Goal: Task Accomplishment & Management: Manage account settings

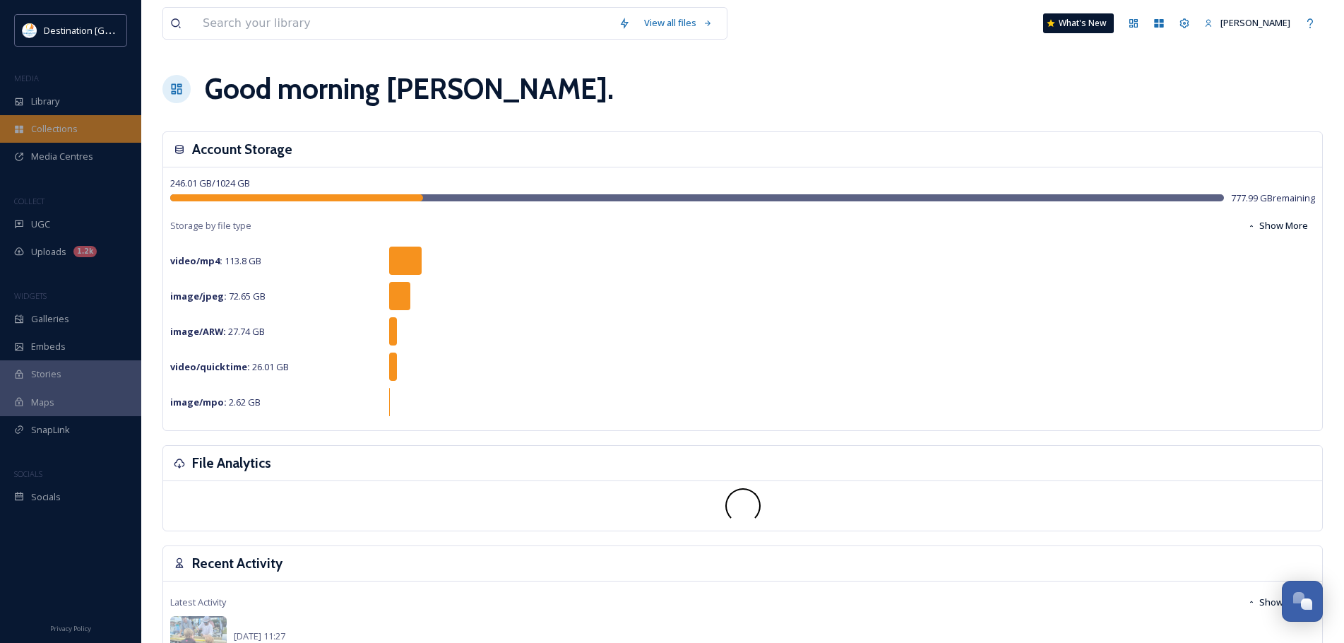
click at [70, 131] on span "Collections" at bounding box center [54, 128] width 47 height 13
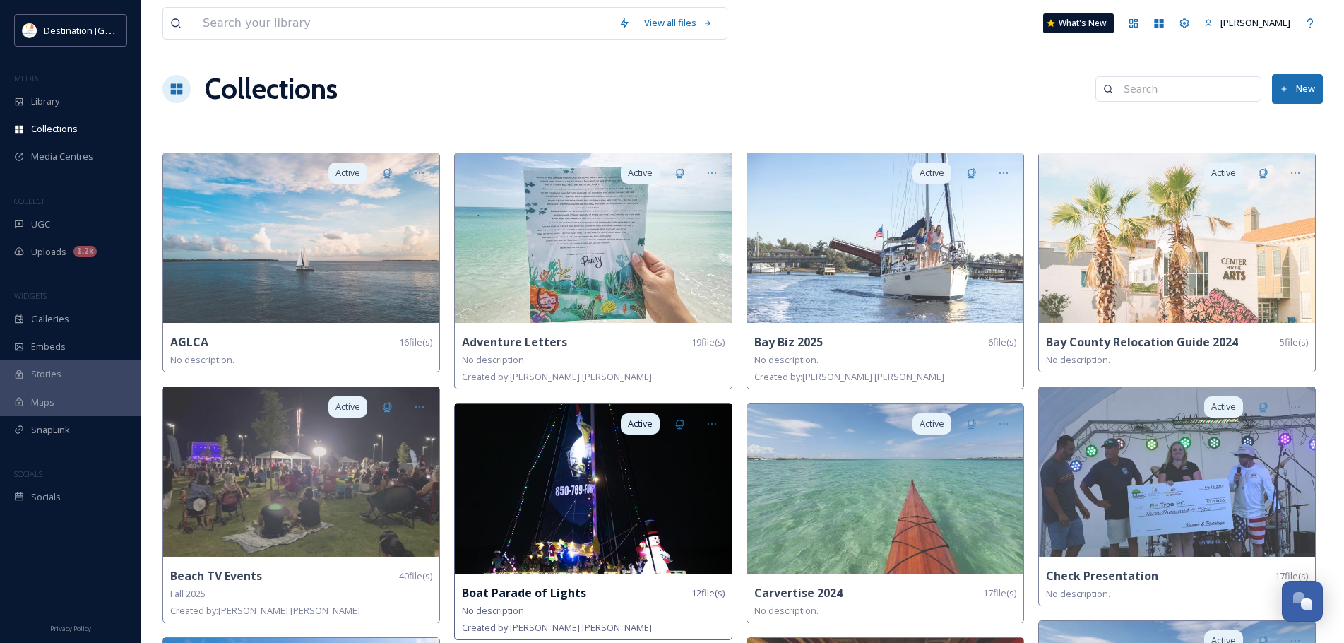
click at [550, 595] on strong "Boat Parade of Lights" at bounding box center [524, 593] width 124 height 16
click at [509, 439] on img at bounding box center [593, 489] width 276 height 170
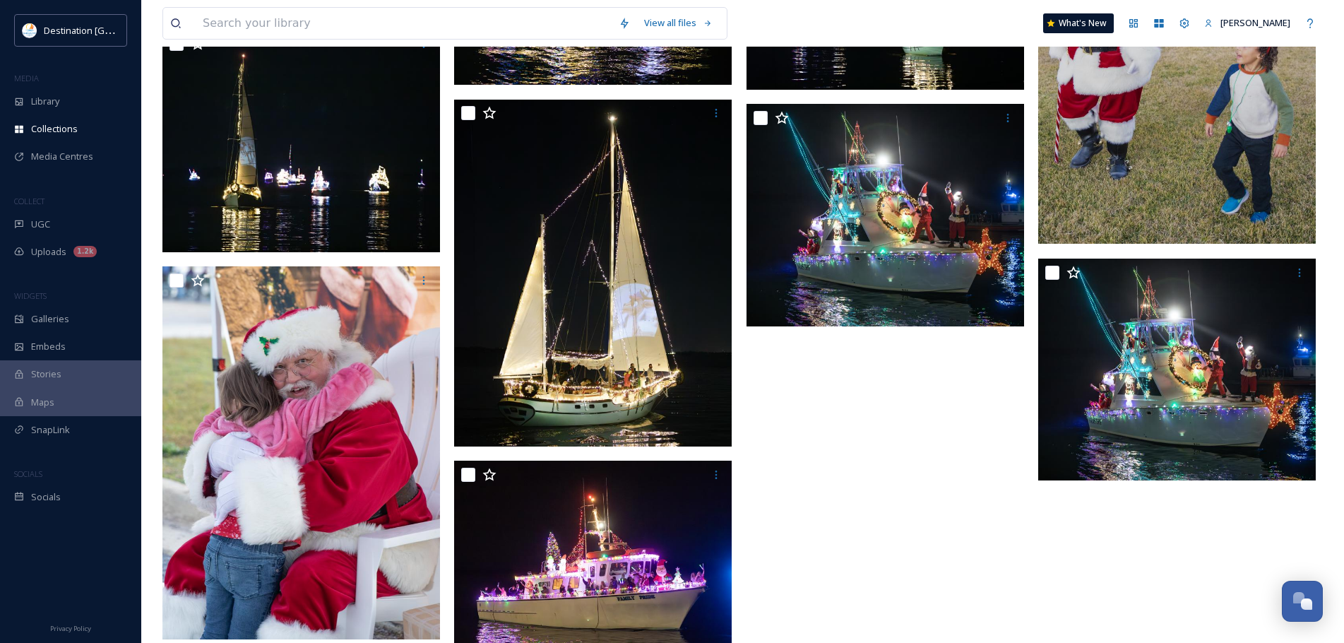
scroll to position [539, 0]
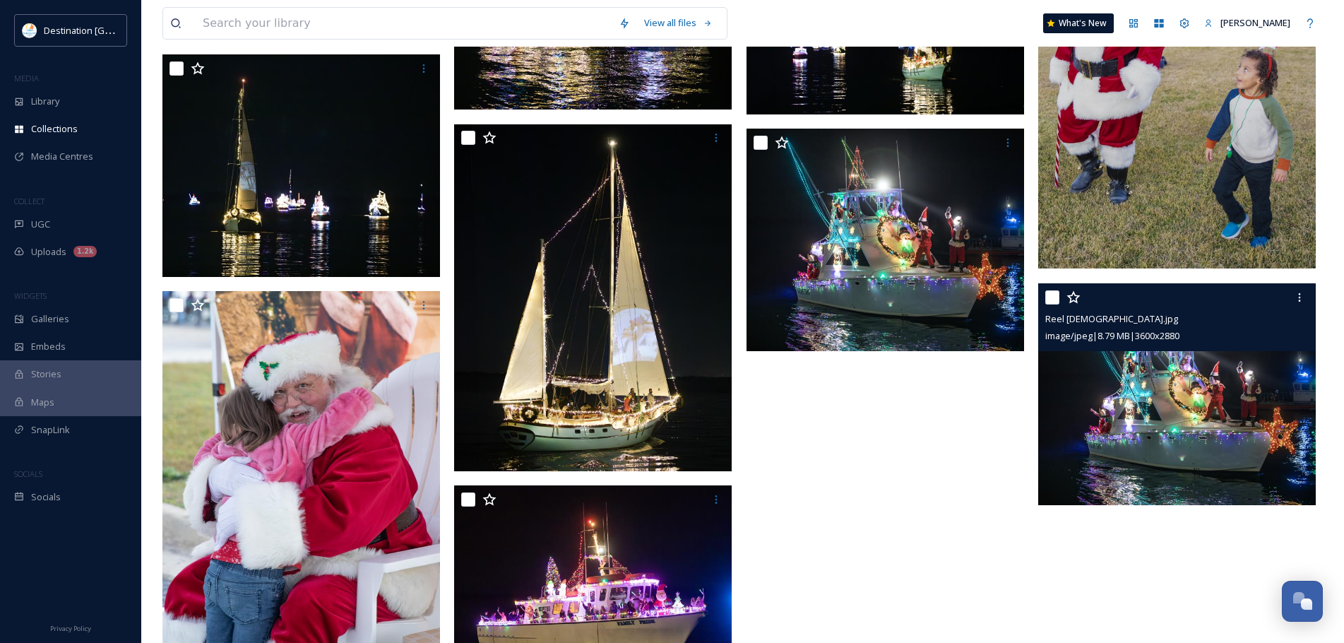
click at [1234, 402] on img at bounding box center [1177, 394] width 278 height 222
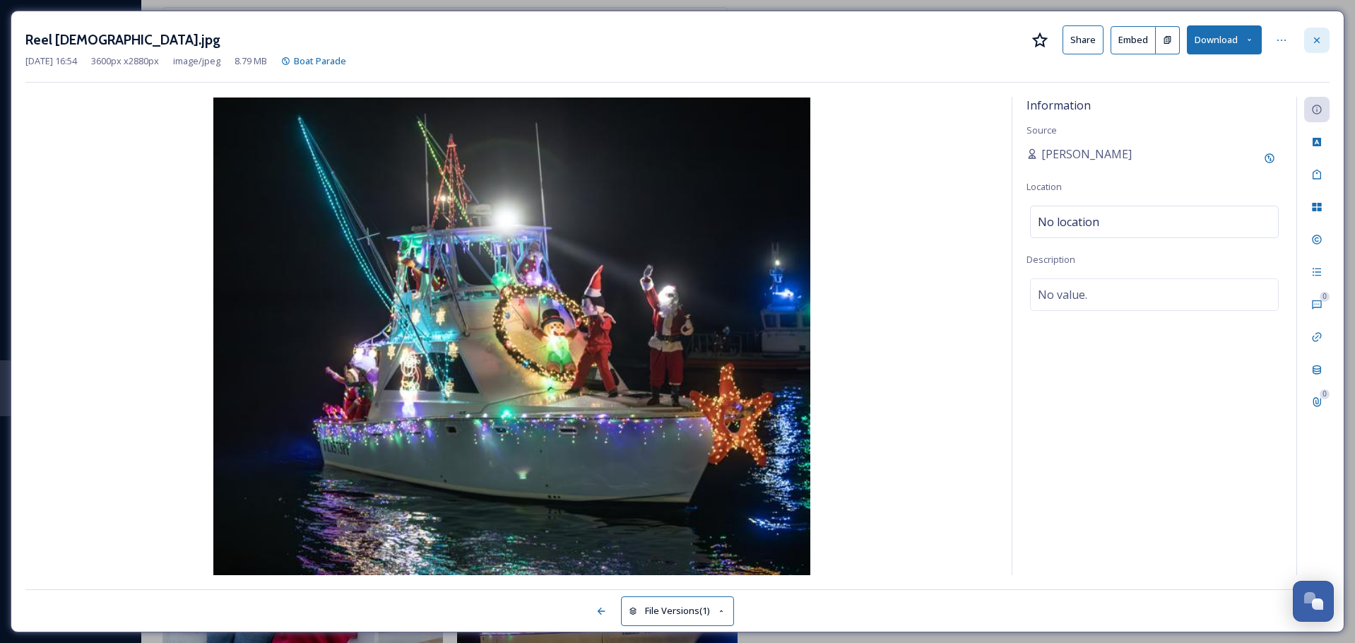
click at [1318, 39] on icon at bounding box center [1317, 40] width 6 height 6
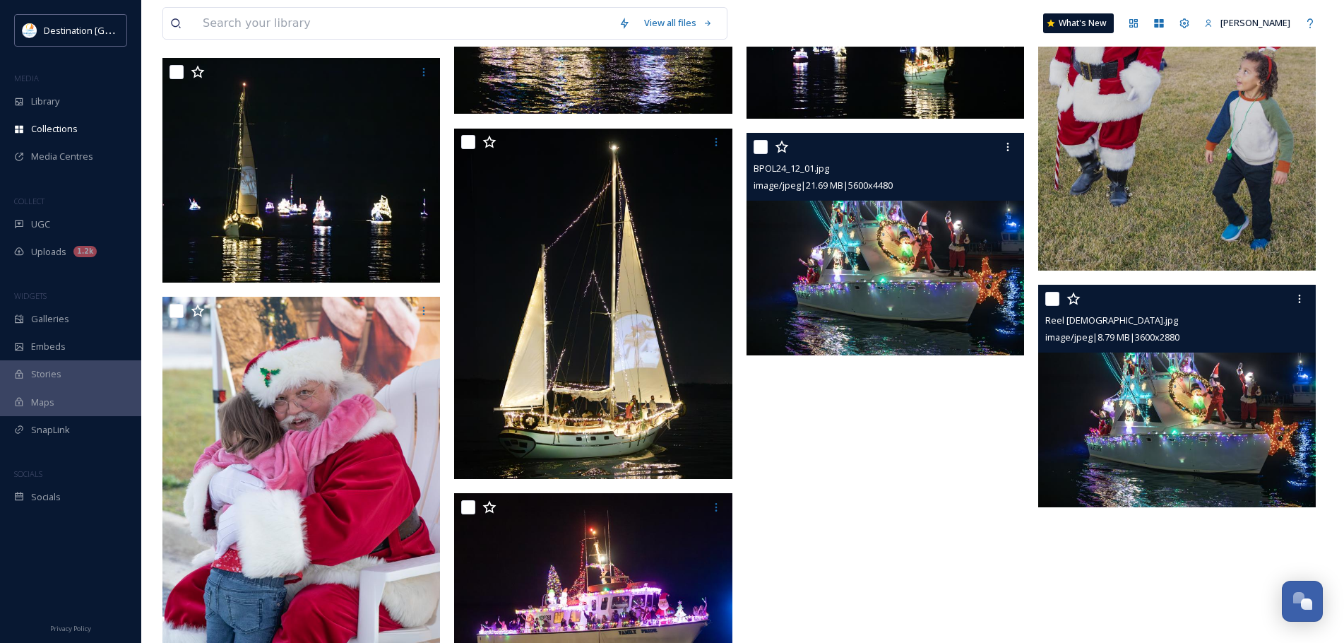
click at [911, 291] on img at bounding box center [886, 244] width 278 height 222
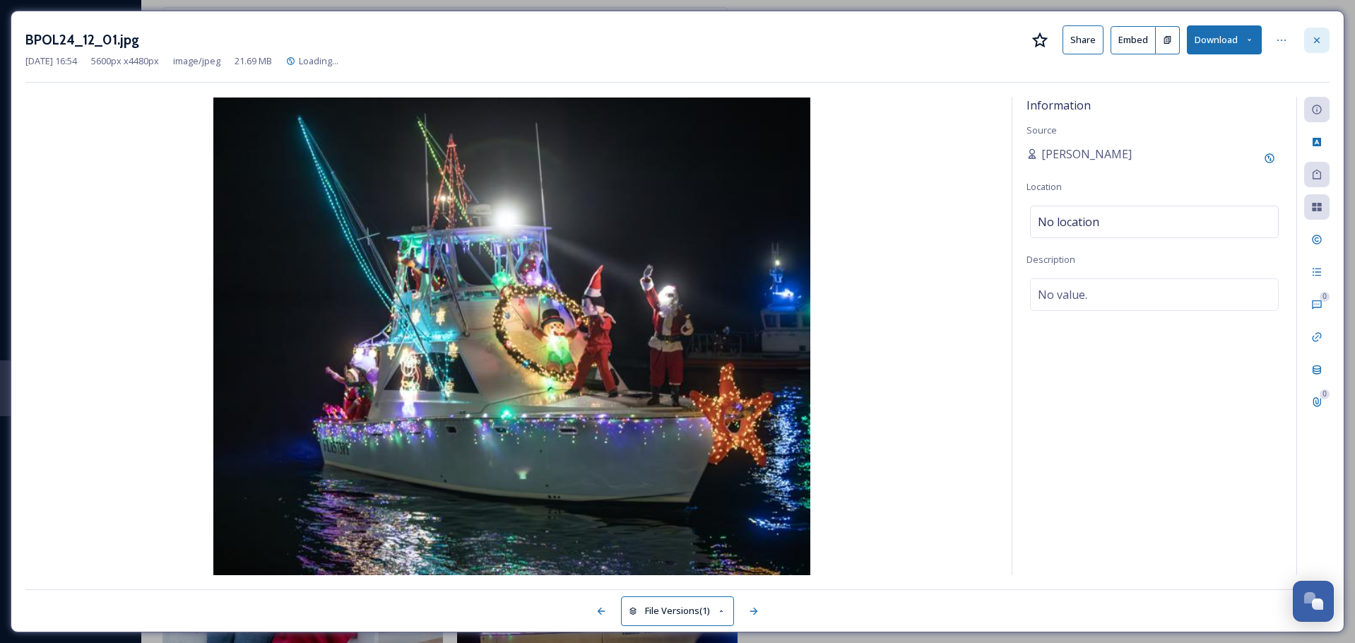
click at [1316, 33] on div at bounding box center [1316, 40] width 25 height 25
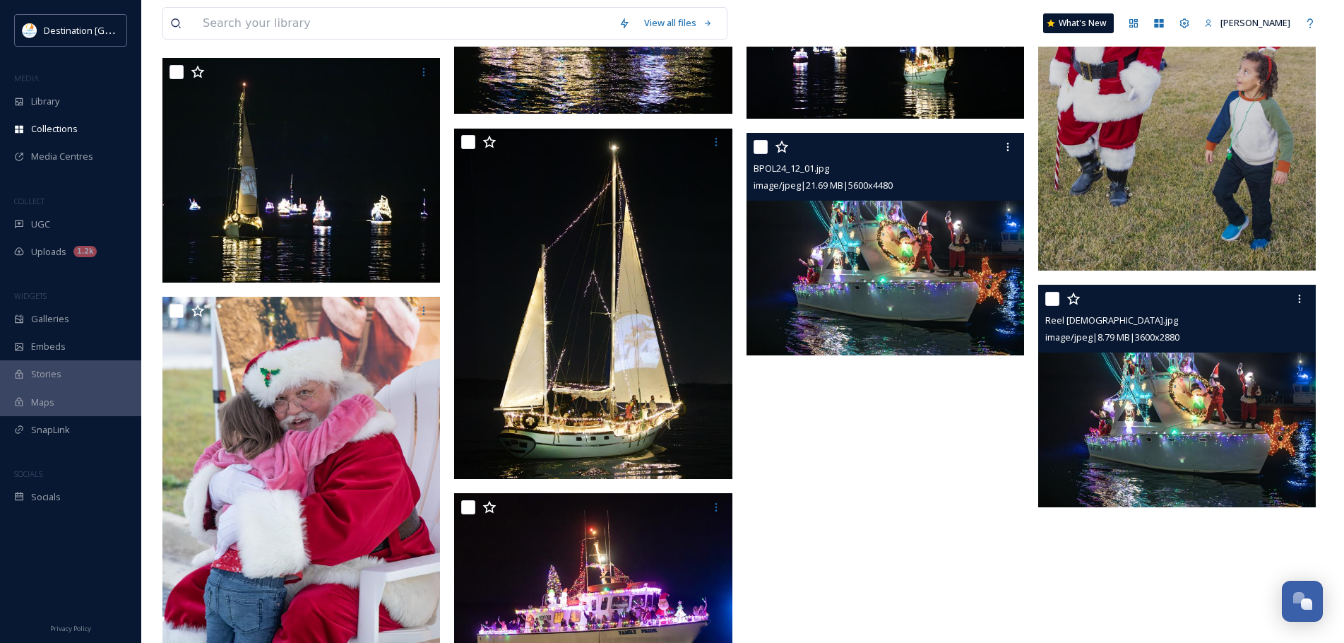
click at [756, 146] on input "checkbox" at bounding box center [761, 147] width 14 height 14
checkbox input "true"
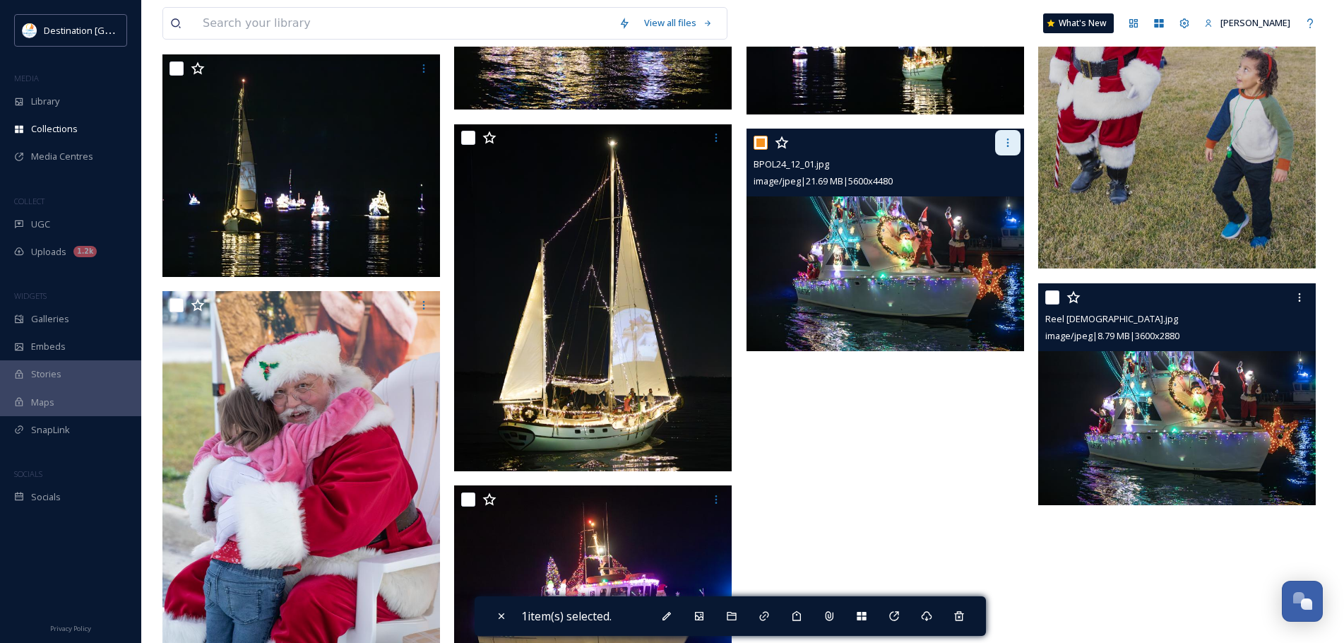
click at [1008, 146] on icon at bounding box center [1008, 142] width 2 height 8
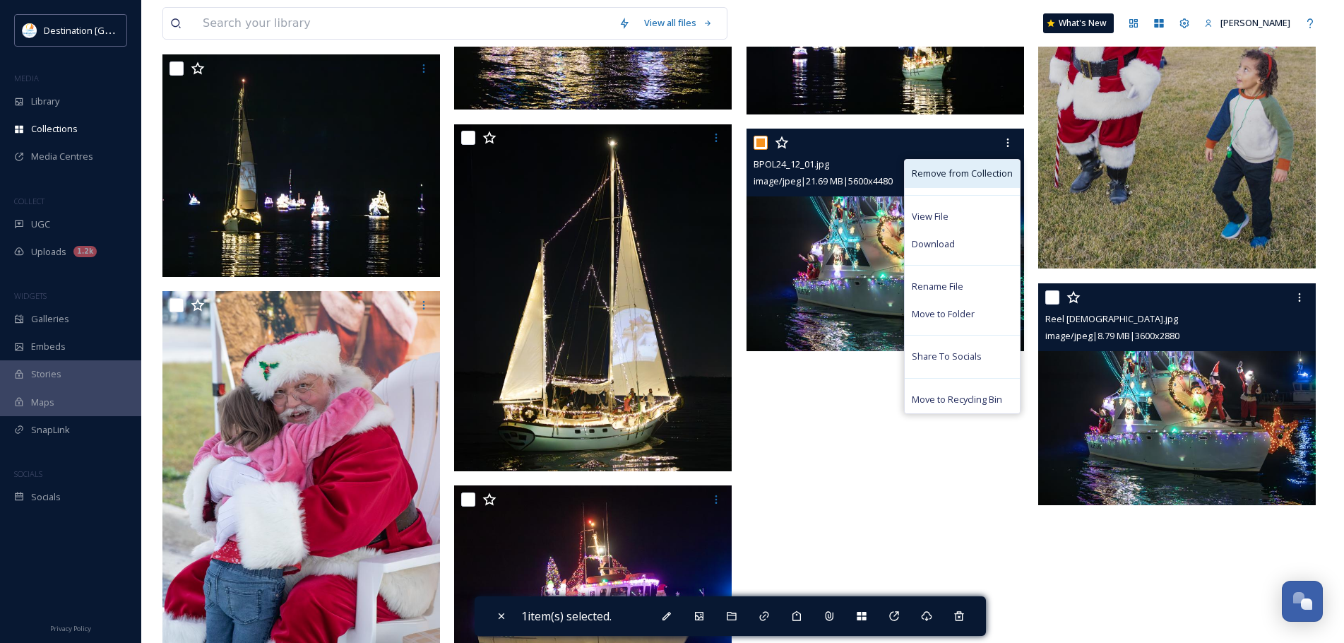
click at [973, 170] on span "Remove from Collection" at bounding box center [962, 173] width 101 height 13
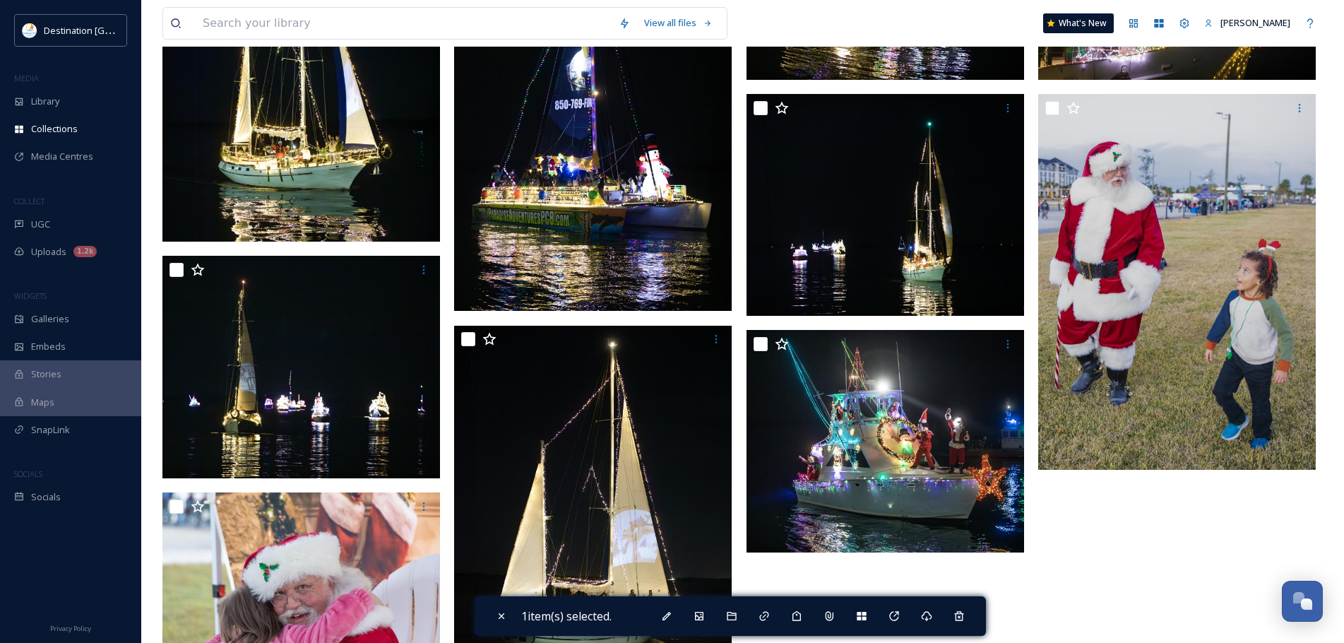
scroll to position [256, 0]
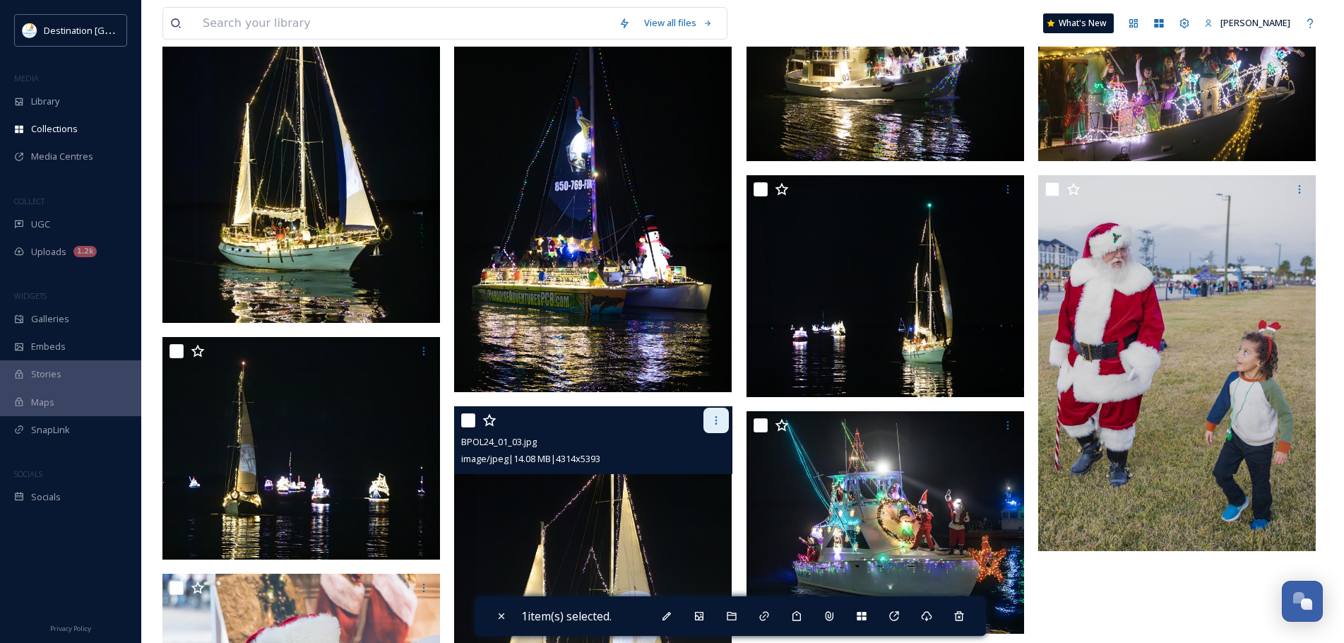
click at [716, 422] on icon at bounding box center [716, 420] width 11 height 11
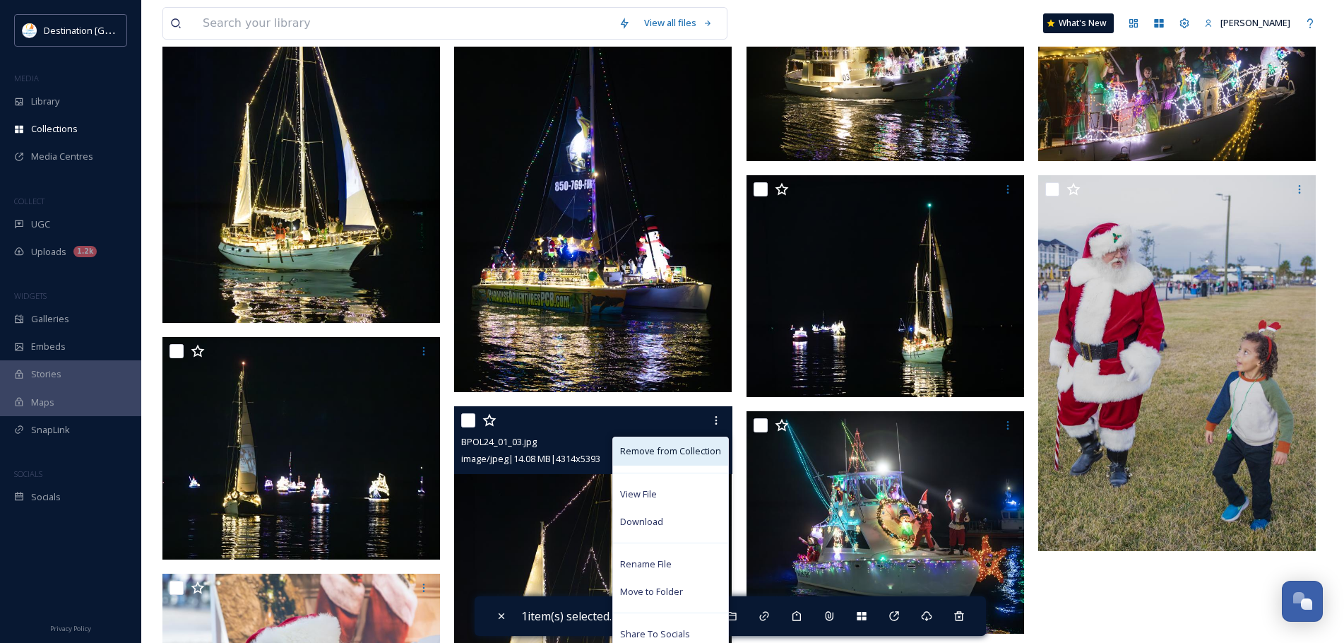
click at [696, 455] on span "Remove from Collection" at bounding box center [670, 450] width 101 height 13
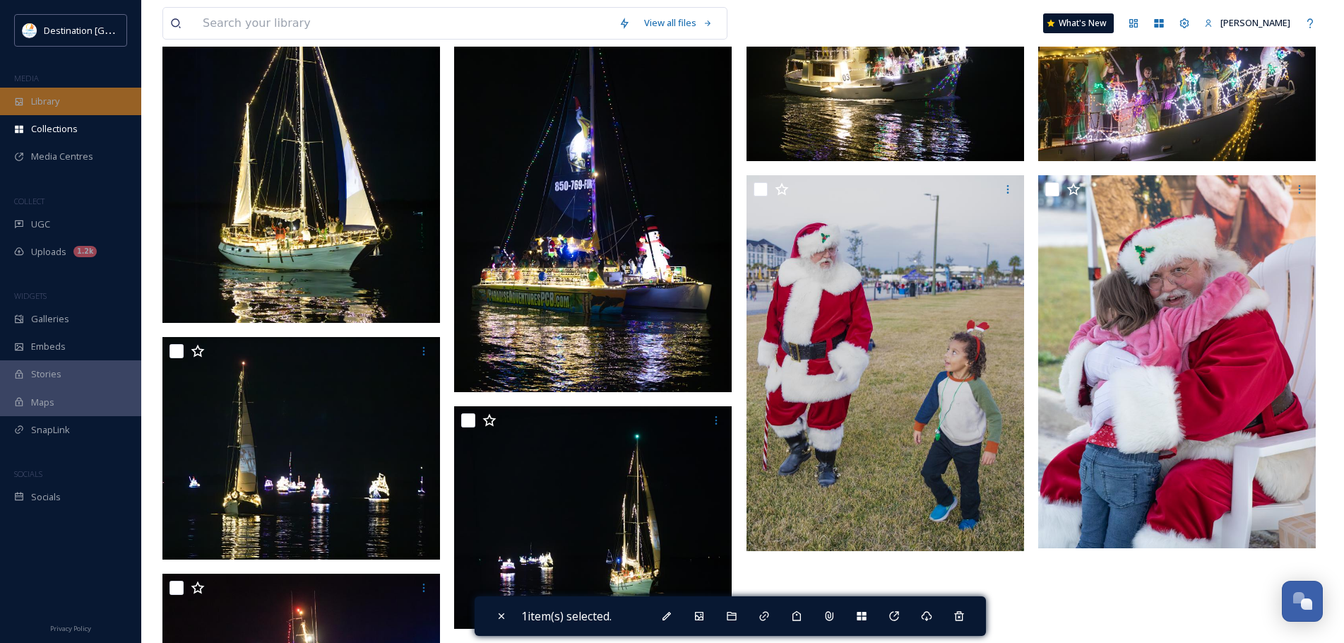
click at [55, 103] on span "Library" at bounding box center [45, 101] width 28 height 13
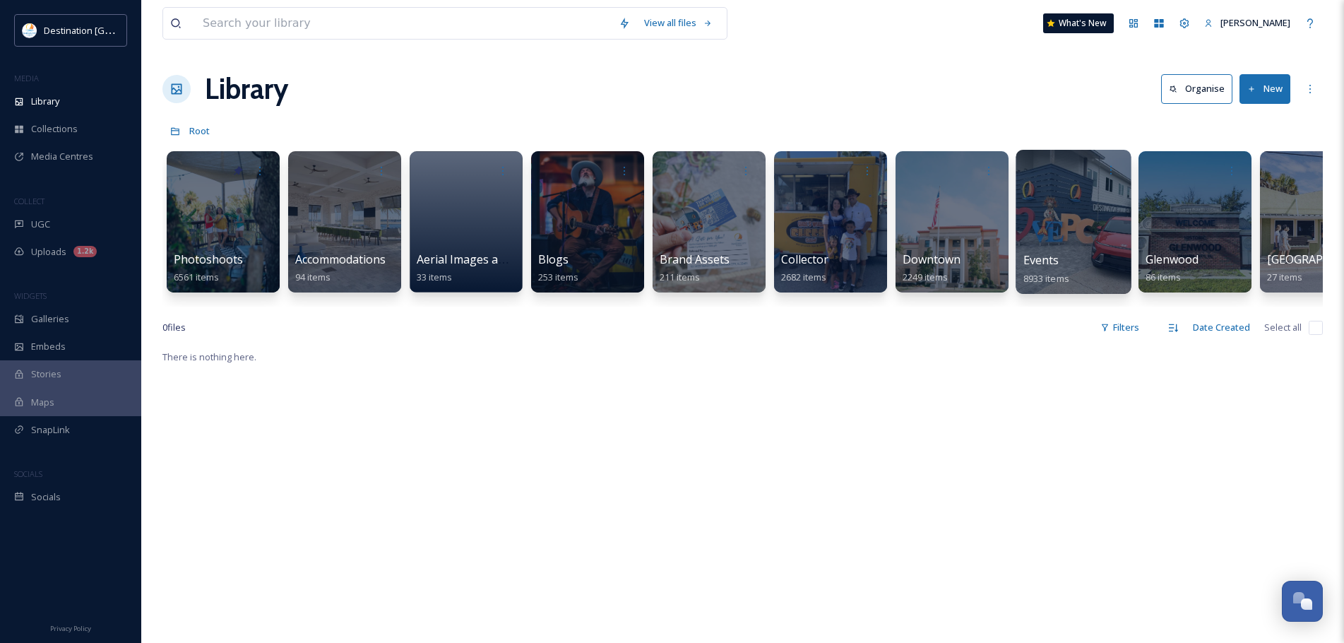
click at [1041, 228] on div at bounding box center [1073, 222] width 115 height 144
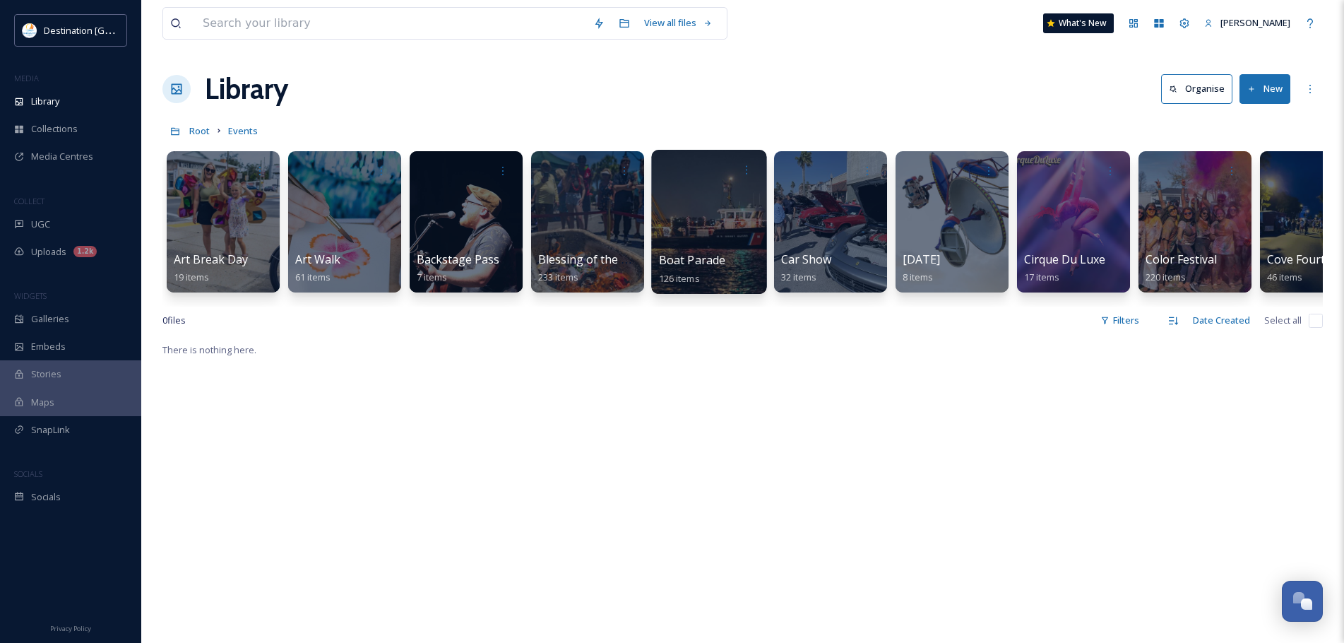
click at [683, 230] on div at bounding box center [708, 222] width 115 height 144
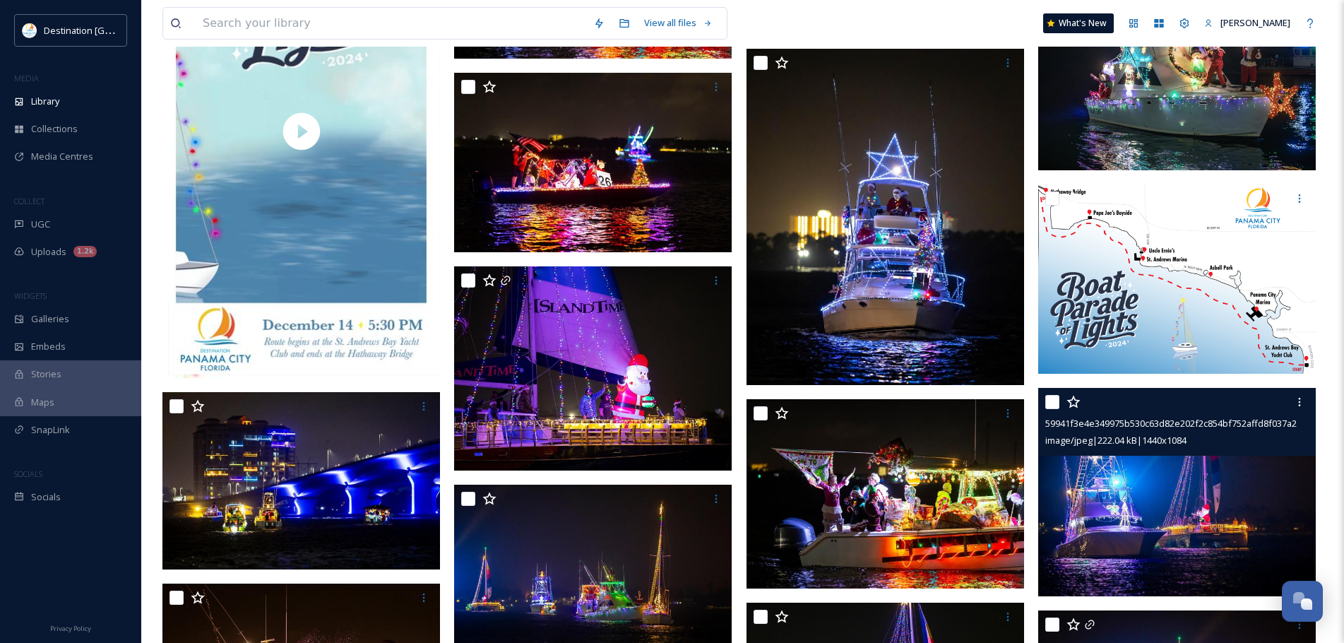
scroll to position [7770, 0]
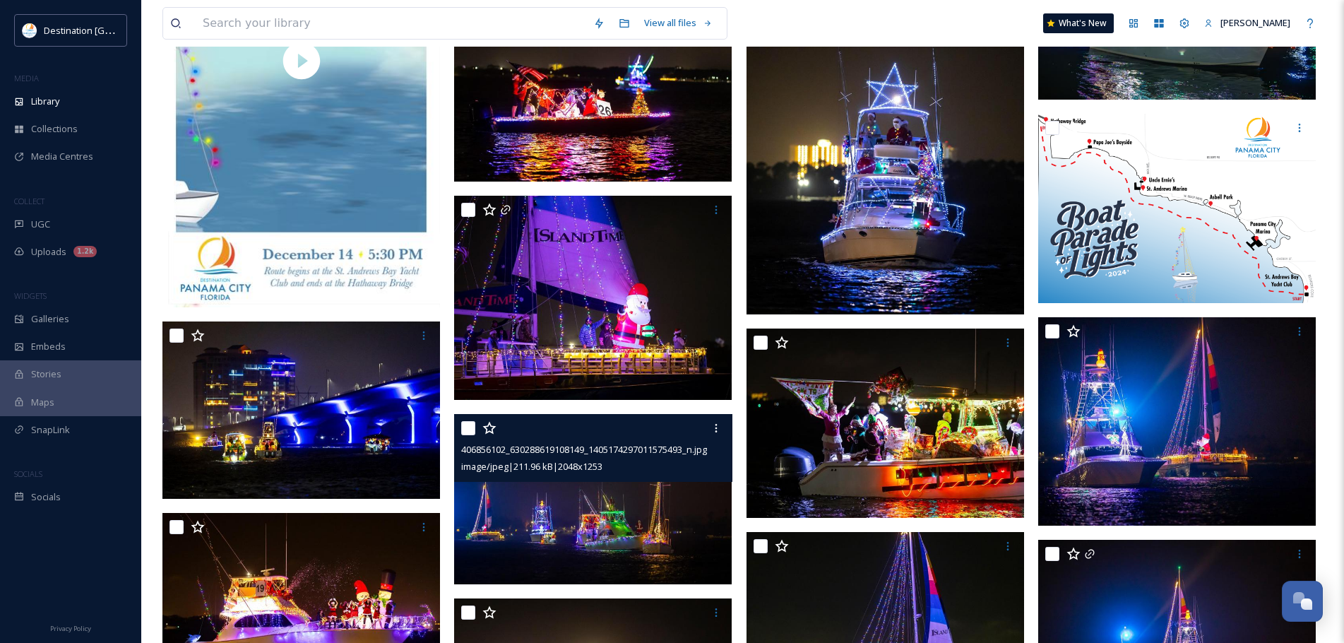
click at [472, 421] on input "checkbox" at bounding box center [468, 428] width 14 height 14
checkbox input "true"
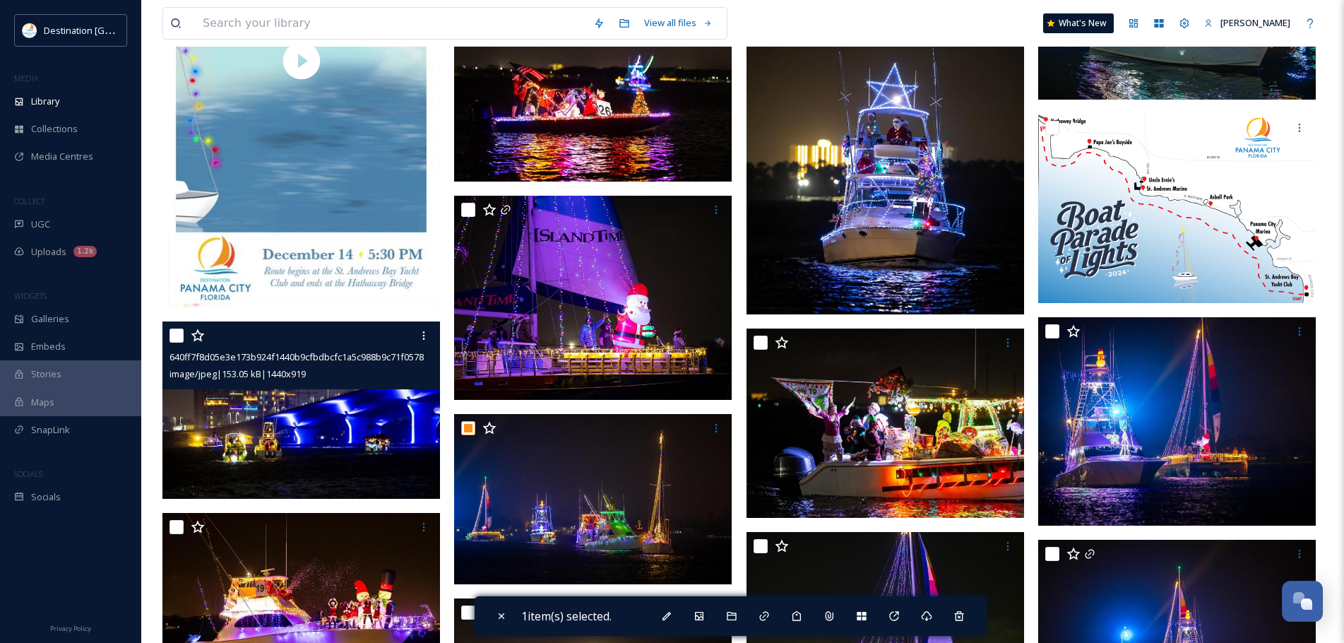
click at [399, 436] on img at bounding box center [301, 409] width 278 height 177
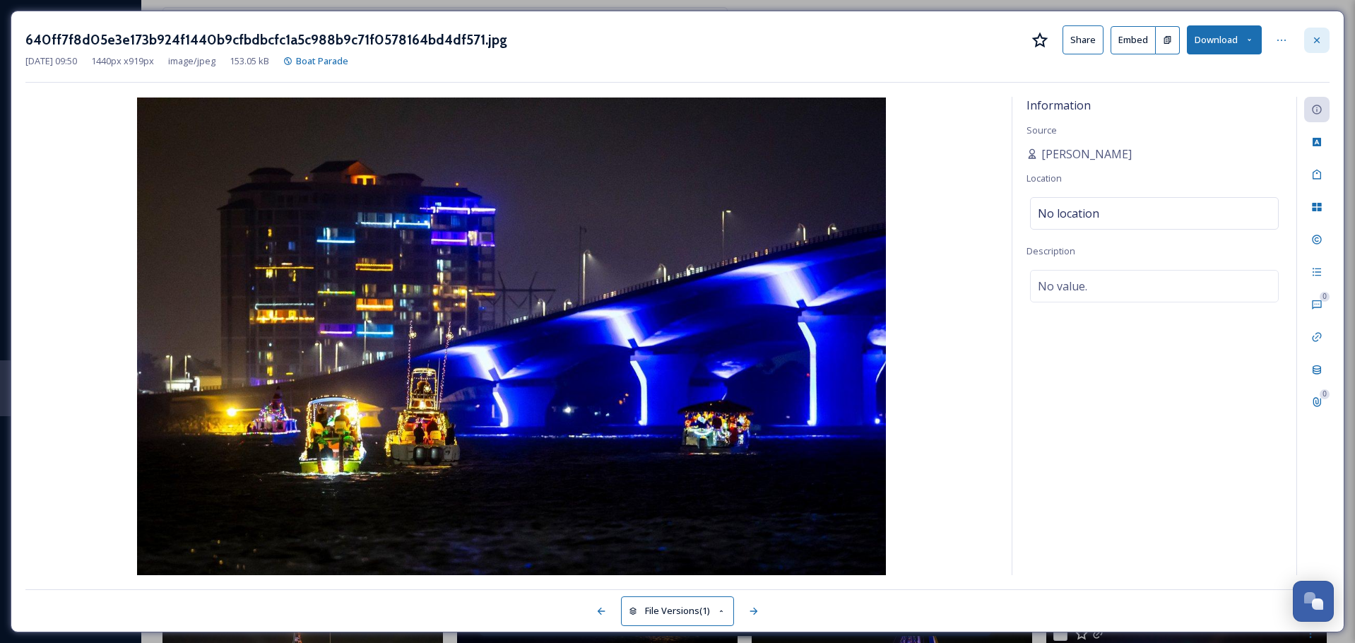
click at [1321, 49] on div at bounding box center [1316, 40] width 25 height 25
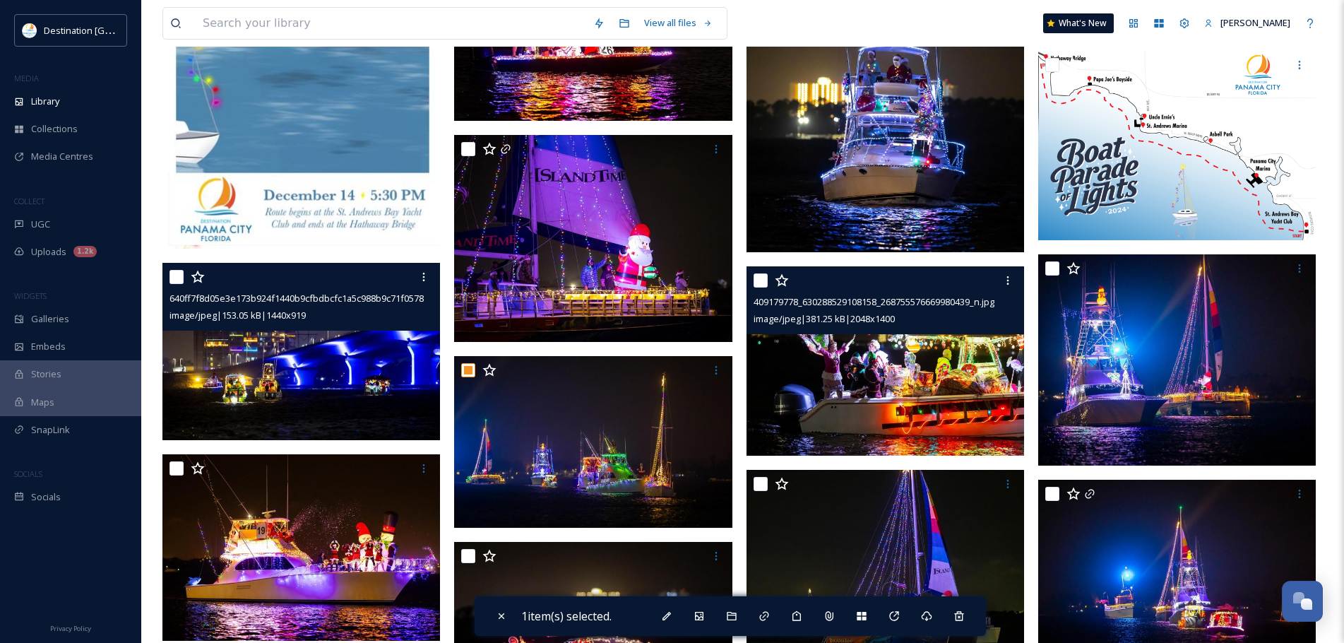
scroll to position [7911, 0]
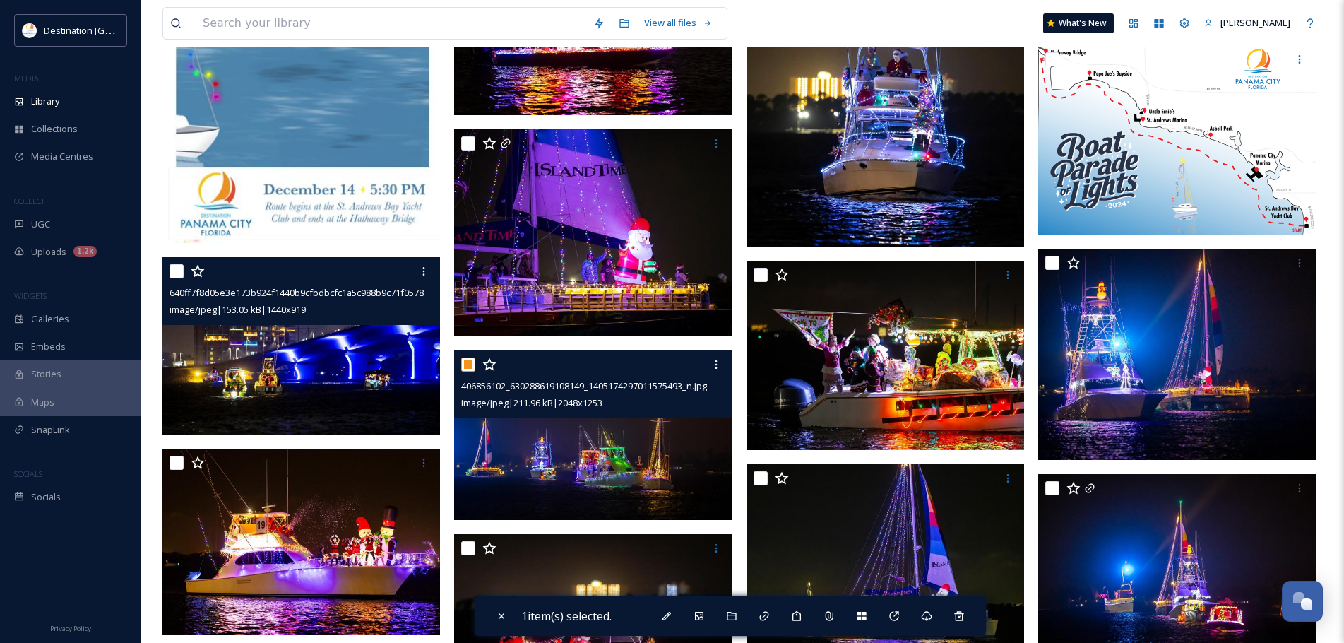
click at [692, 499] on img at bounding box center [593, 435] width 278 height 170
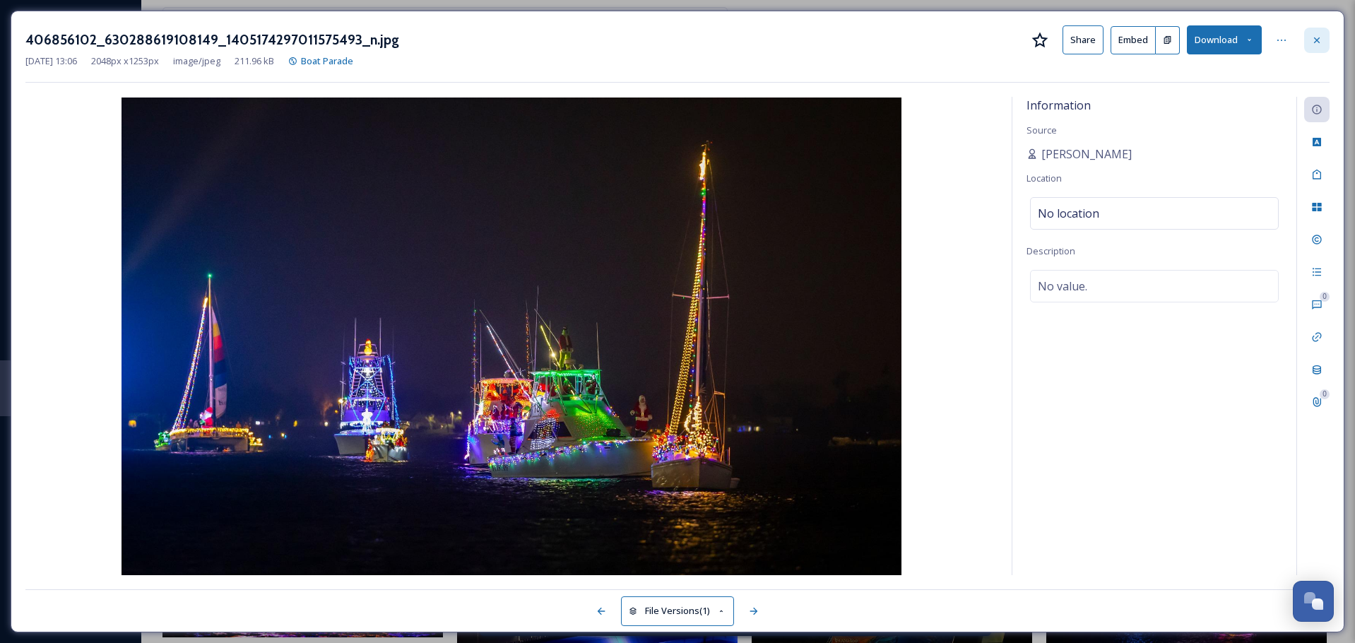
click at [1313, 42] on icon at bounding box center [1316, 40] width 11 height 11
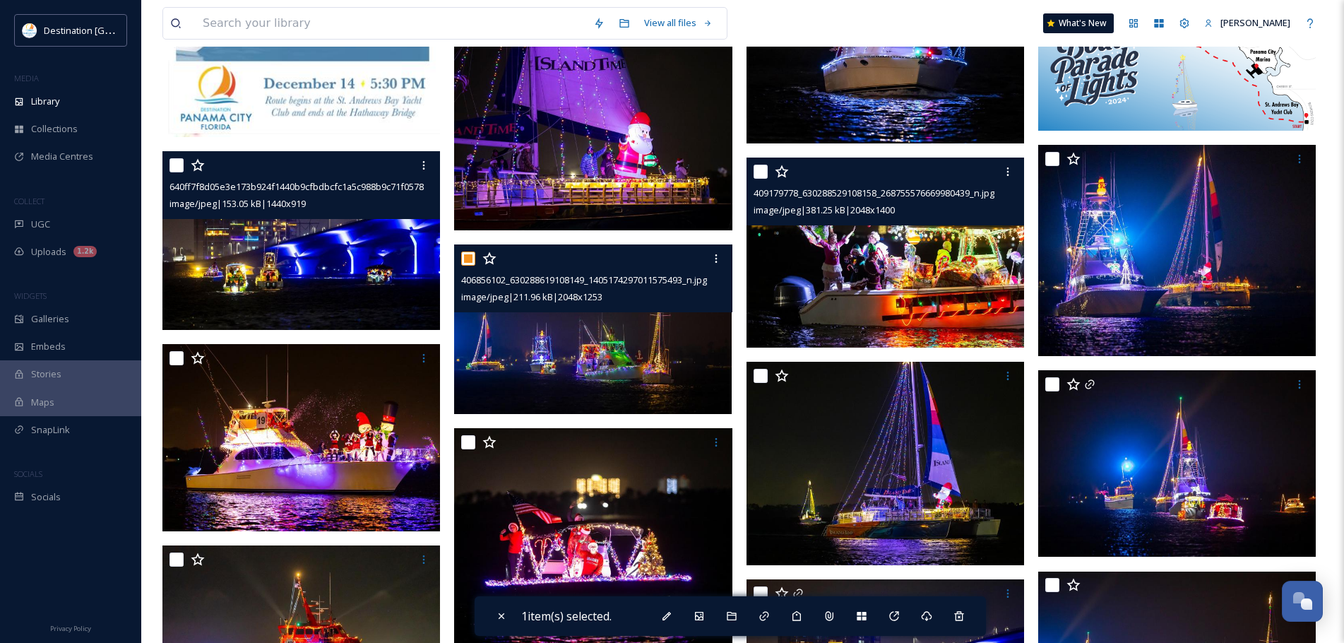
scroll to position [8123, 0]
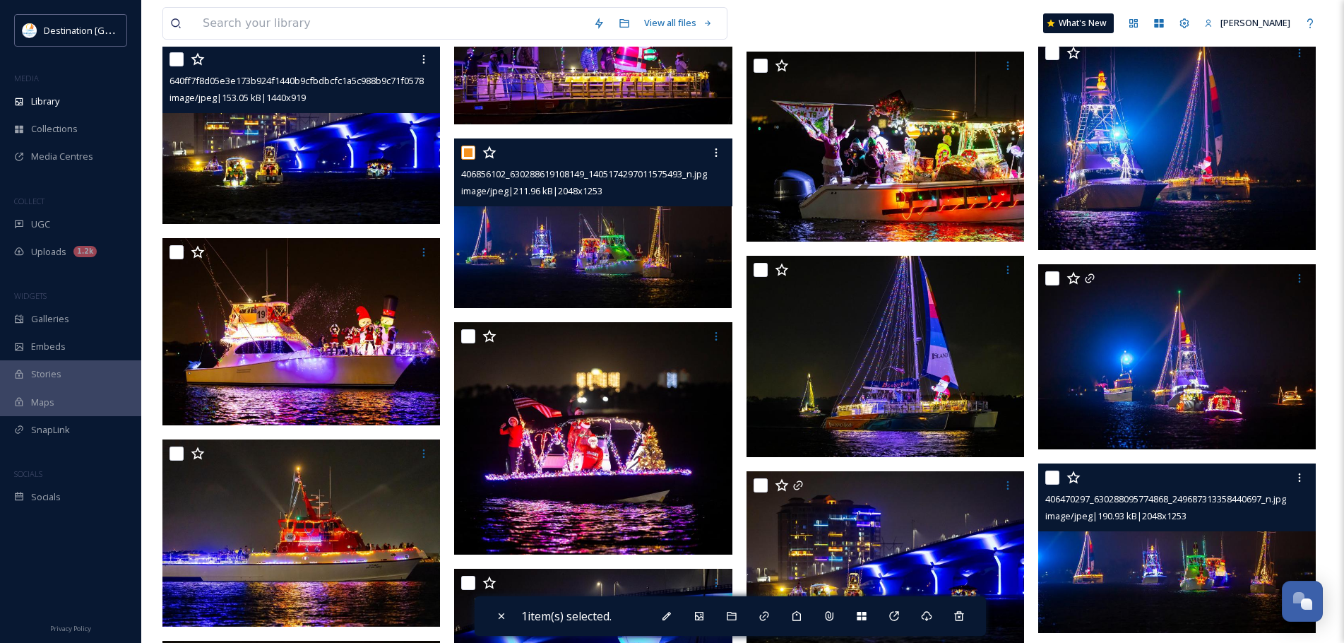
click at [1055, 484] on input "checkbox" at bounding box center [1052, 477] width 14 height 14
checkbox input "true"
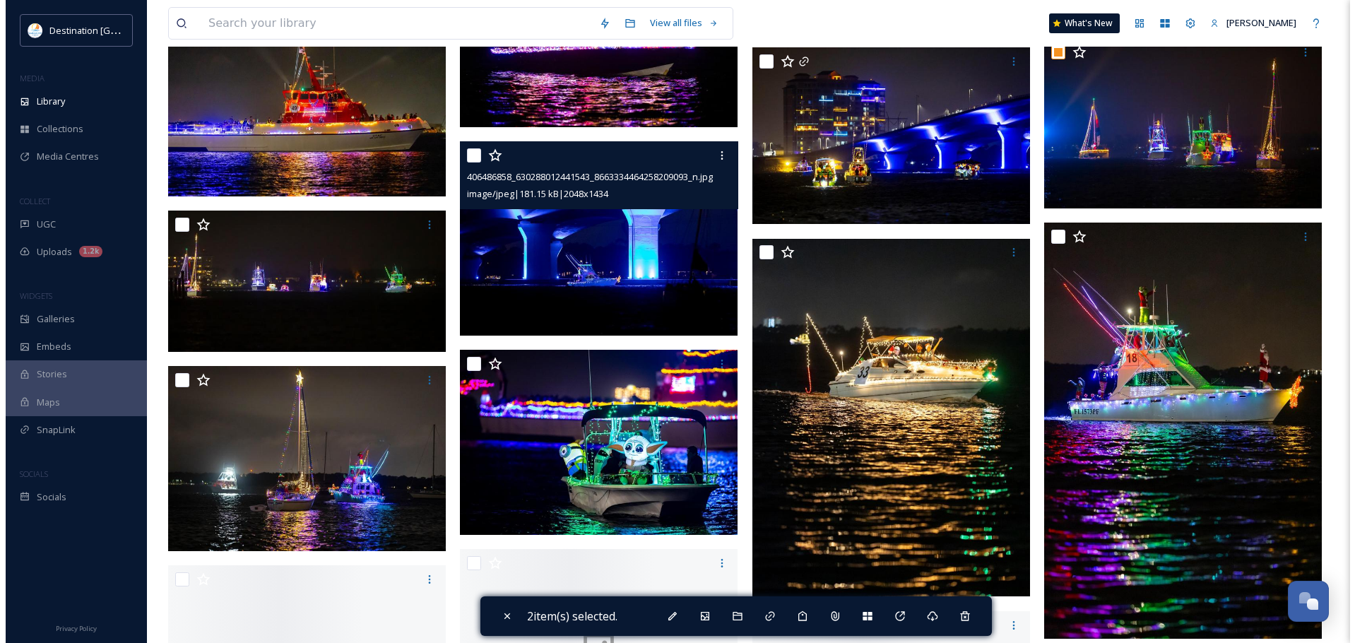
scroll to position [8476, 0]
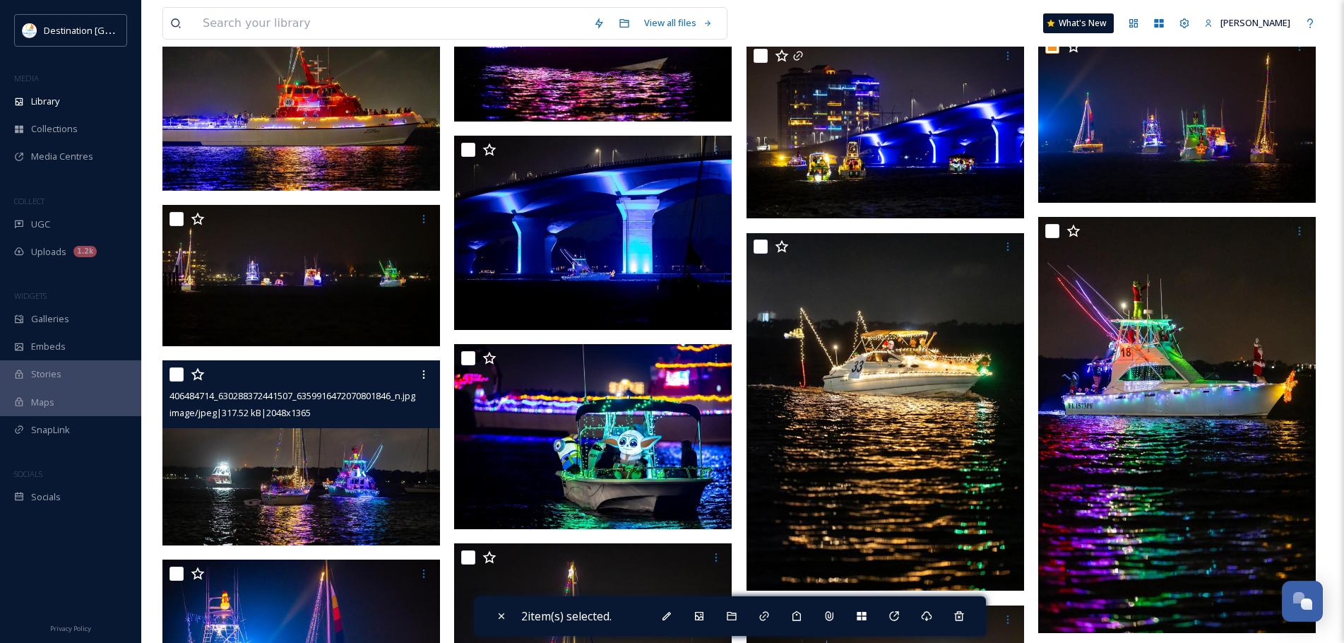
click at [386, 508] on img at bounding box center [301, 452] width 278 height 185
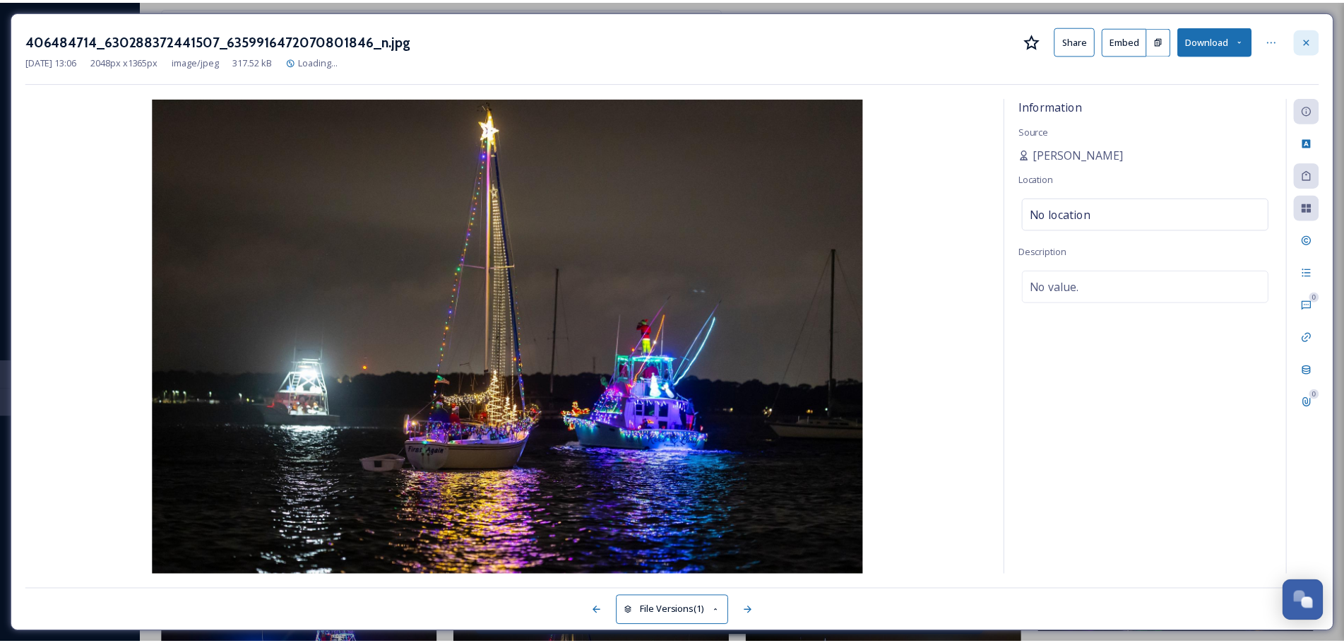
scroll to position [8557, 0]
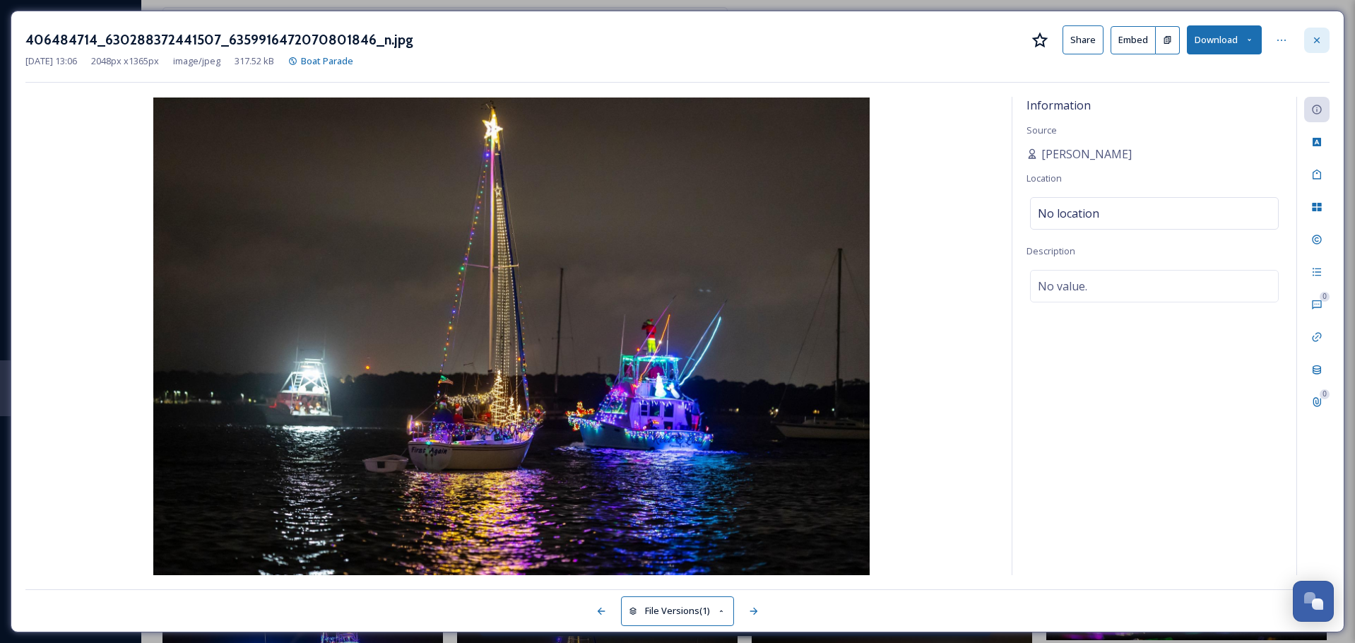
click at [1322, 41] on div at bounding box center [1316, 40] width 25 height 25
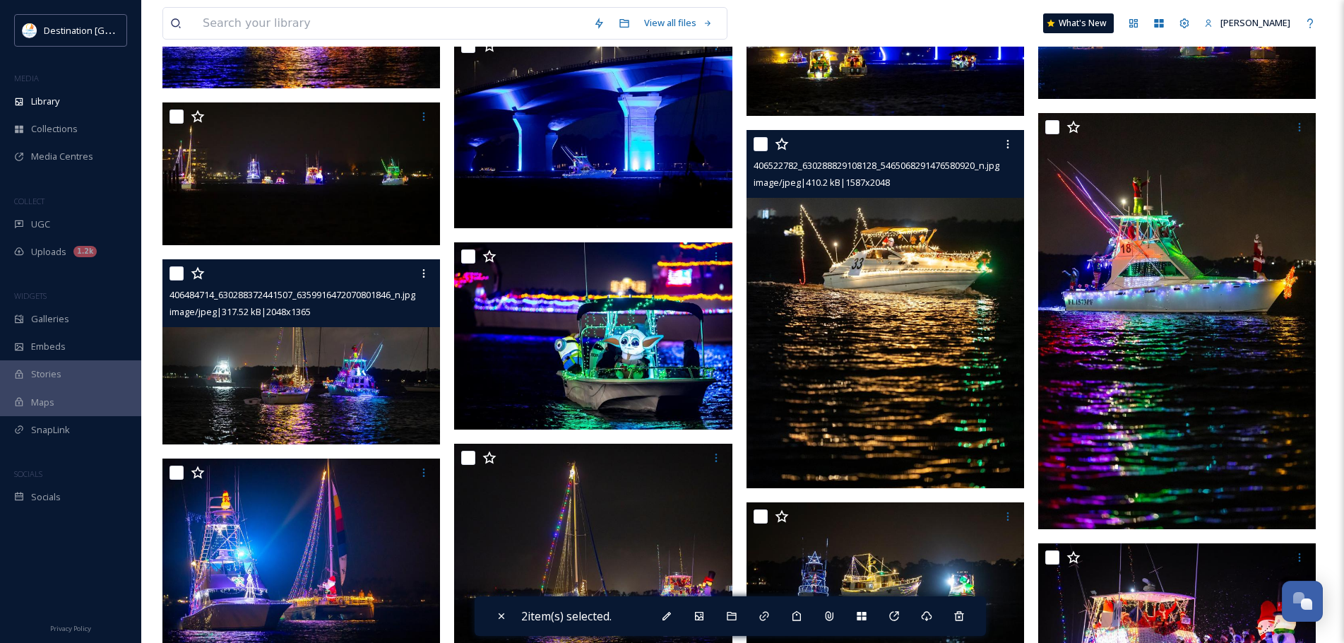
scroll to position [8839, 0]
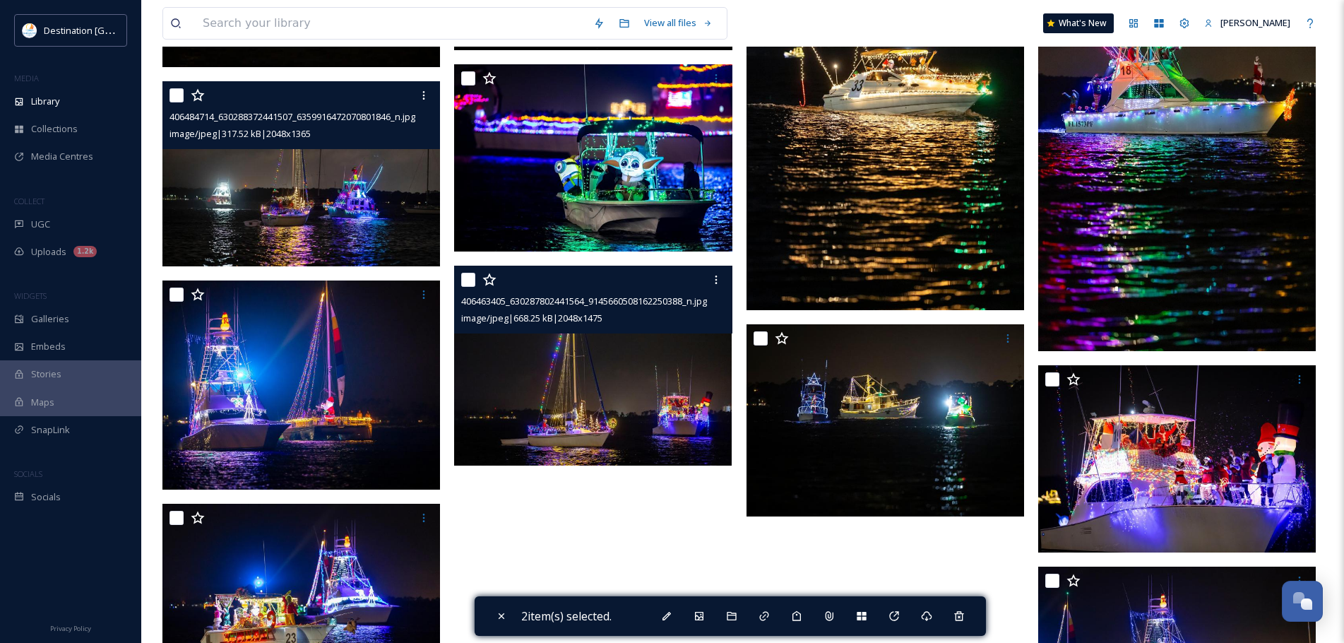
click at [629, 432] on img at bounding box center [593, 366] width 278 height 200
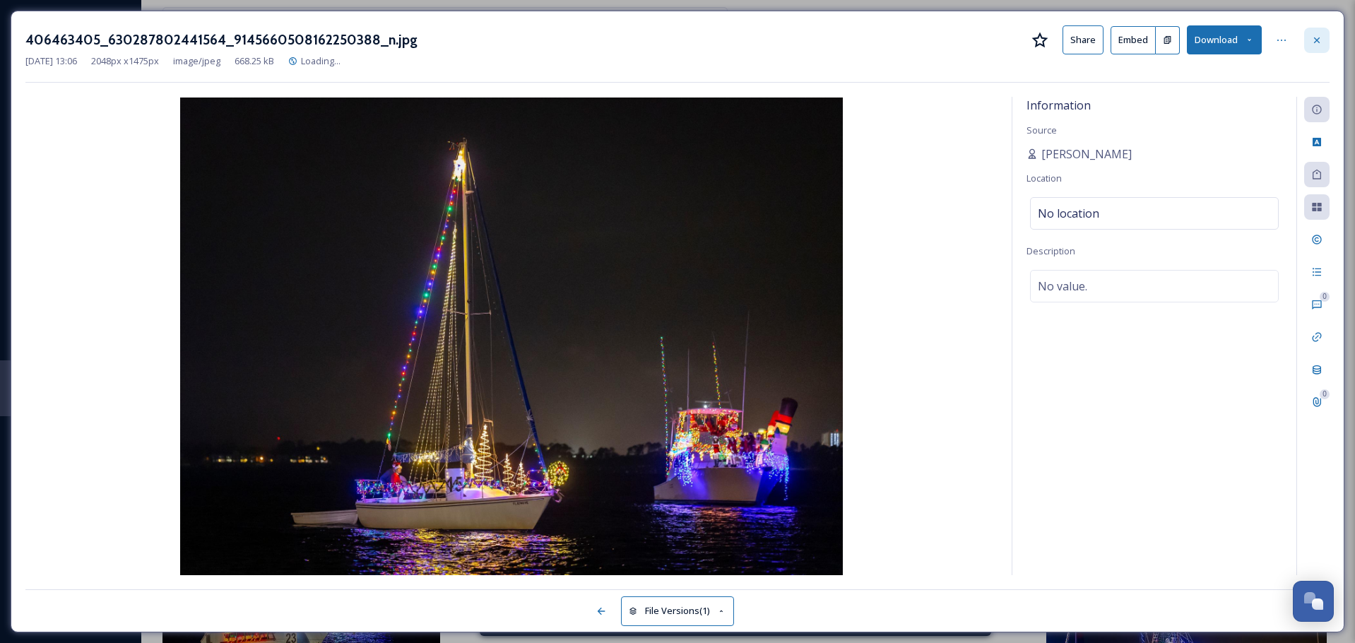
click at [1317, 42] on icon at bounding box center [1316, 40] width 11 height 11
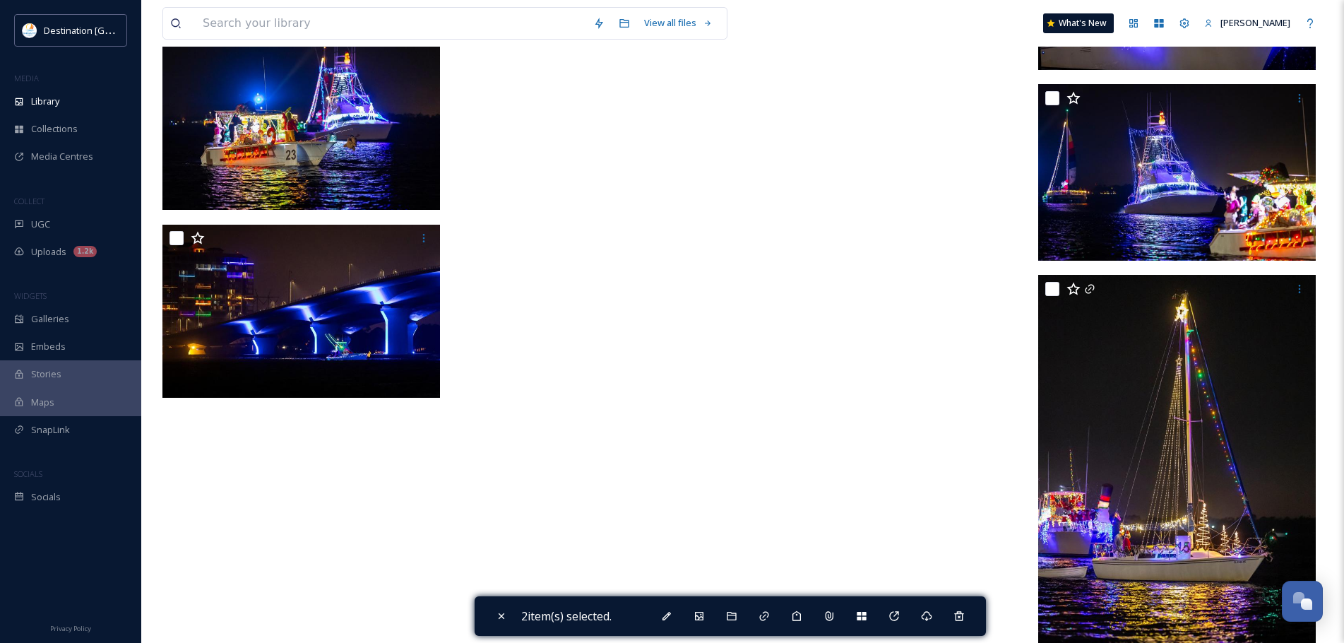
scroll to position [9263, 0]
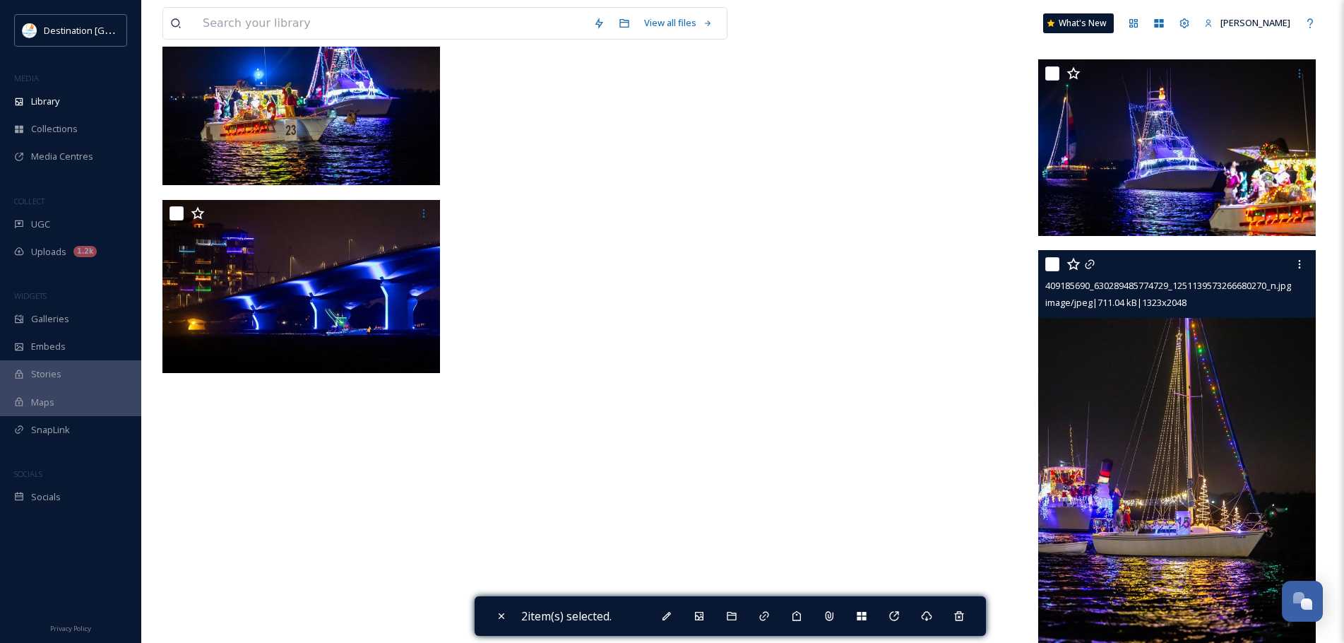
click at [1050, 261] on input "checkbox" at bounding box center [1052, 264] width 14 height 14
checkbox input "true"
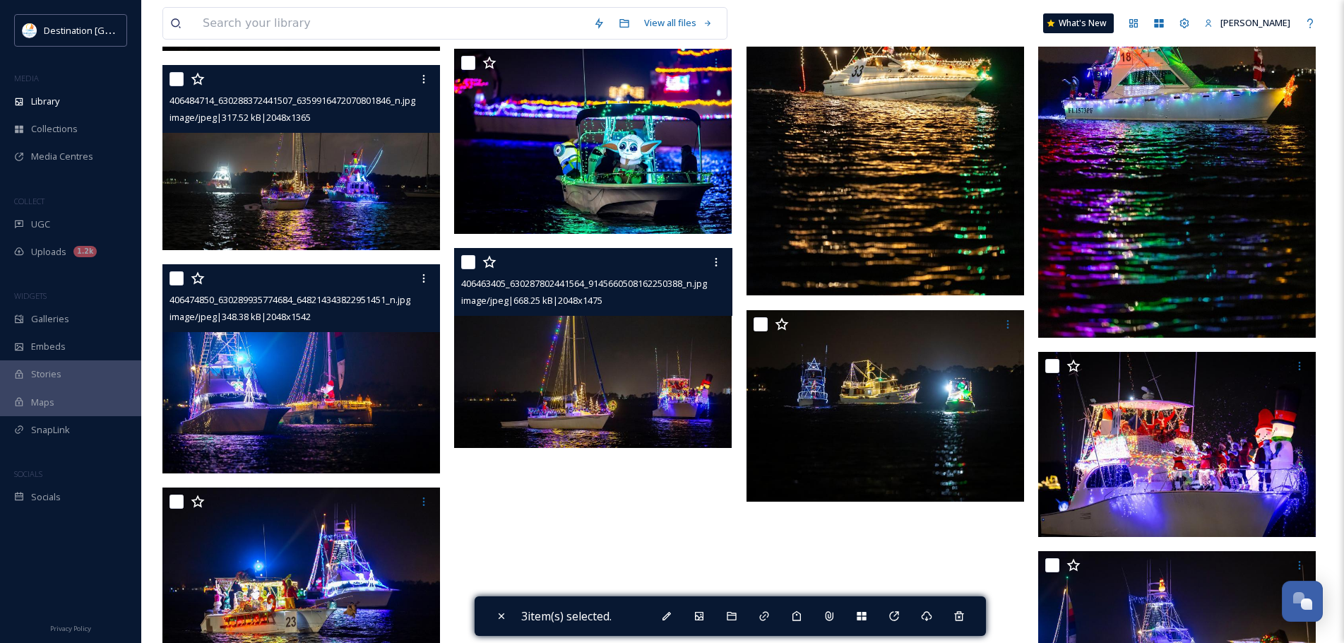
scroll to position [8747, 0]
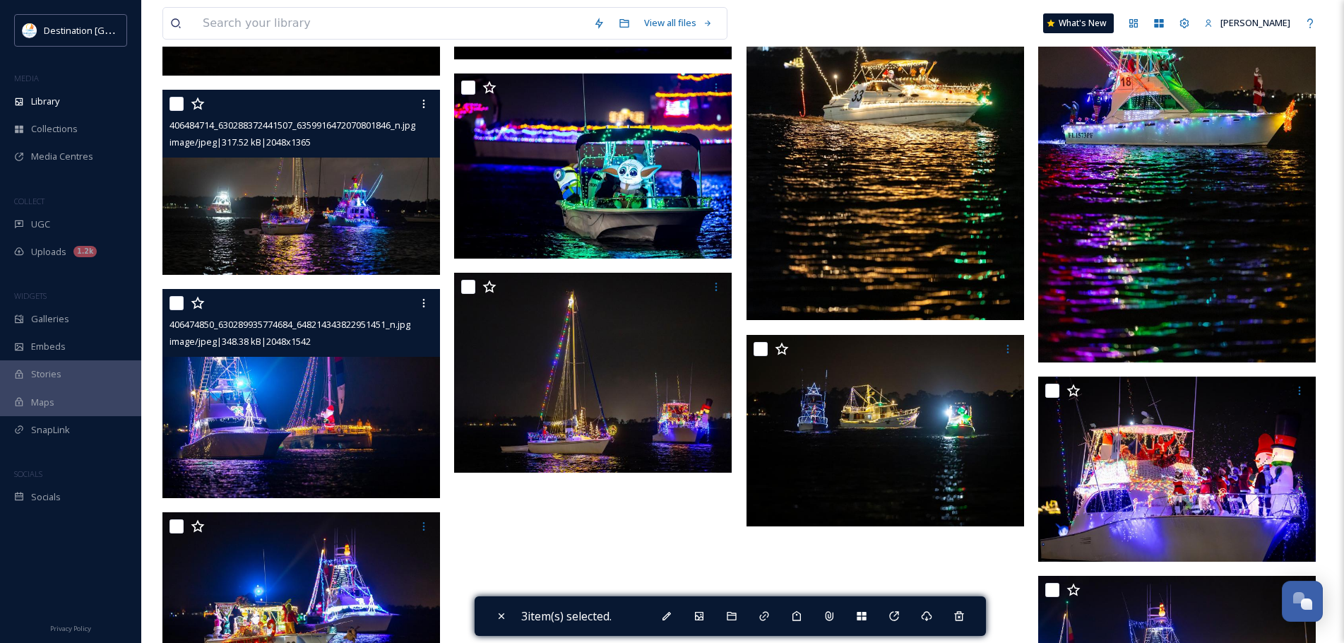
click at [179, 302] on input "checkbox" at bounding box center [177, 303] width 14 height 14
checkbox input "true"
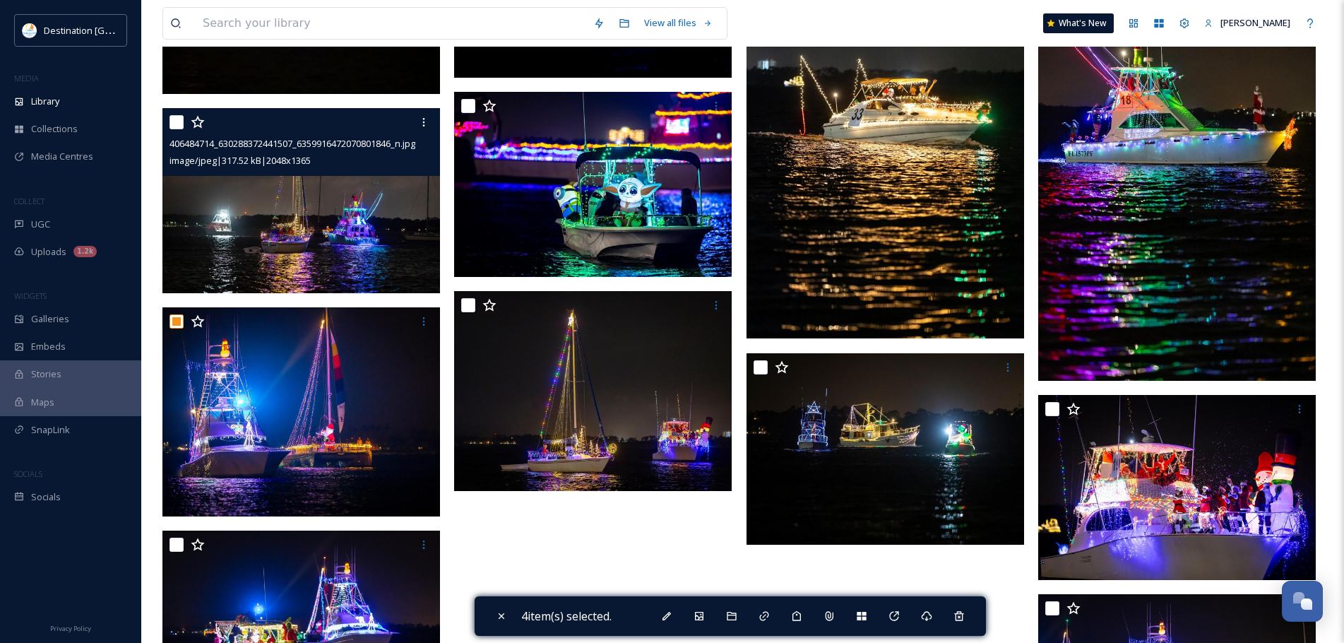
scroll to position [8605, 0]
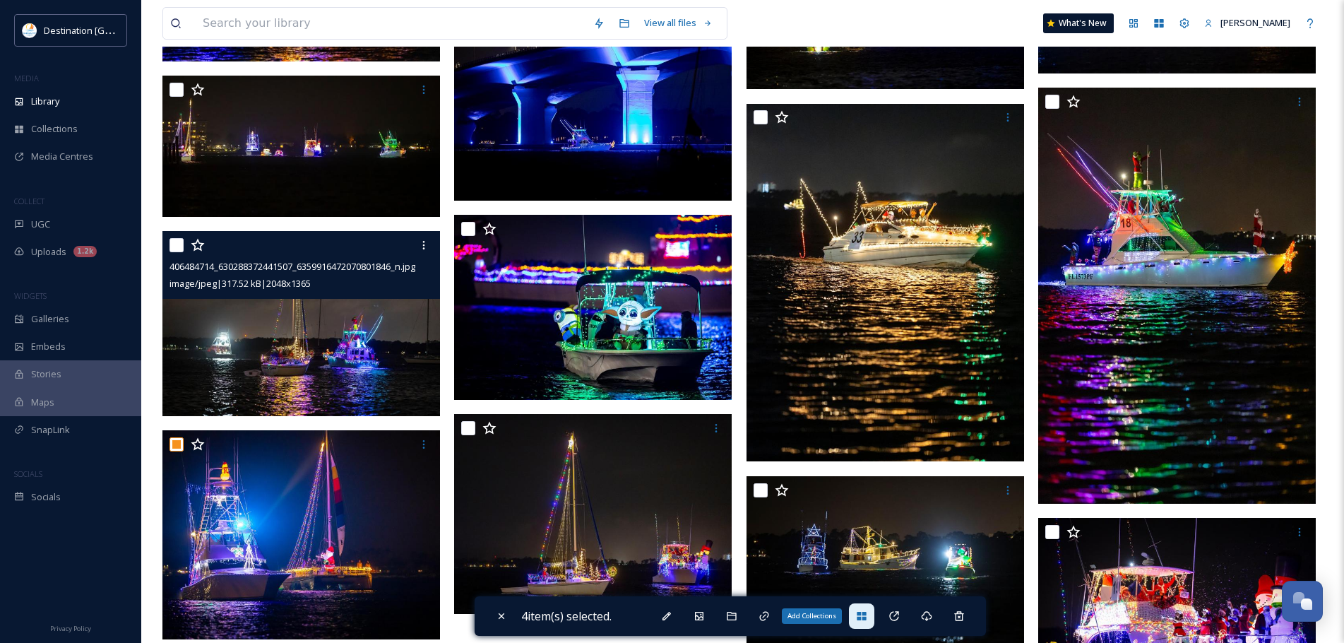
click at [866, 618] on icon at bounding box center [861, 616] width 9 height 8
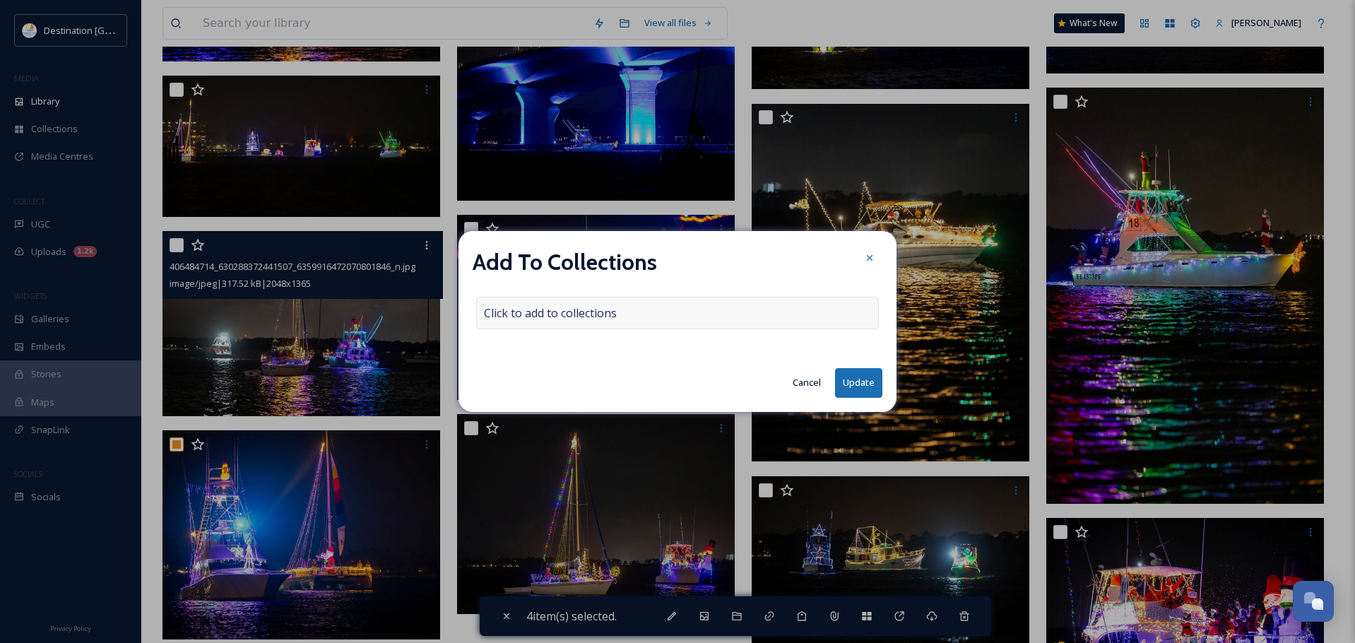
drag, startPoint x: 641, startPoint y: 292, endPoint x: 627, endPoint y: 313, distance: 25.1
click at [640, 292] on div "Add To Collections Click to add to collections Cancel Update" at bounding box center [677, 321] width 438 height 180
click at [627, 314] on div "Click to add to collections" at bounding box center [677, 313] width 403 height 32
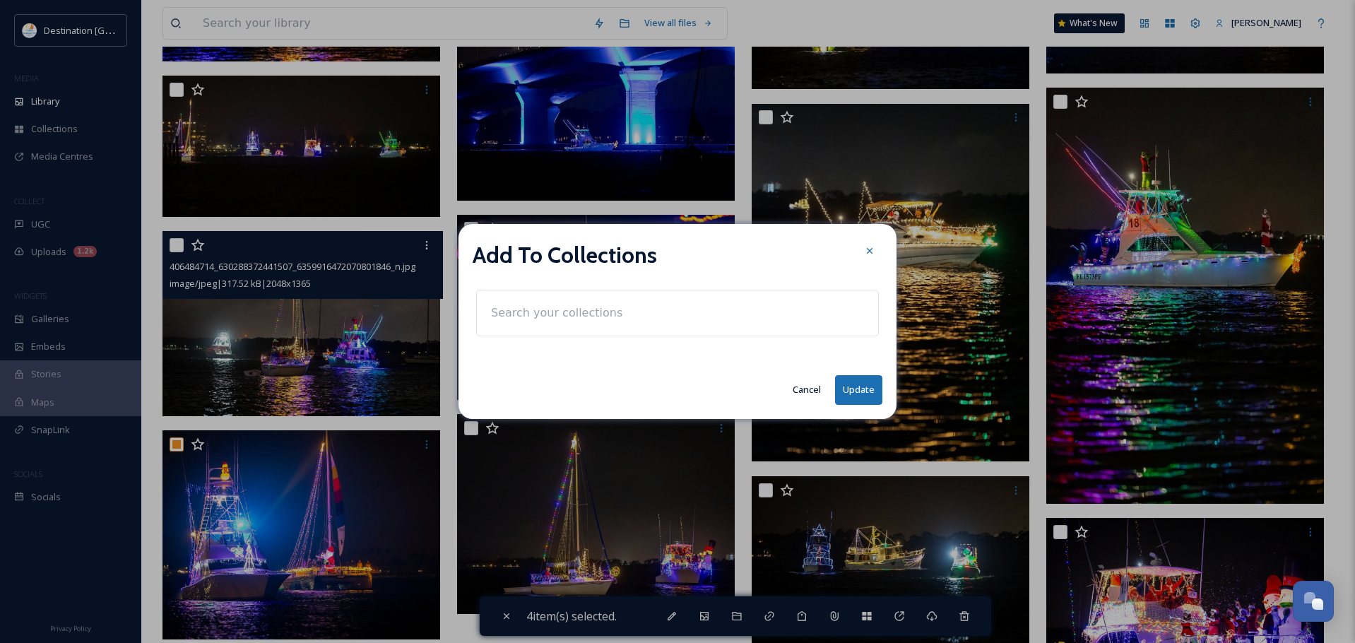
click at [629, 314] on div at bounding box center [677, 313] width 403 height 47
click at [580, 320] on input at bounding box center [561, 312] width 155 height 31
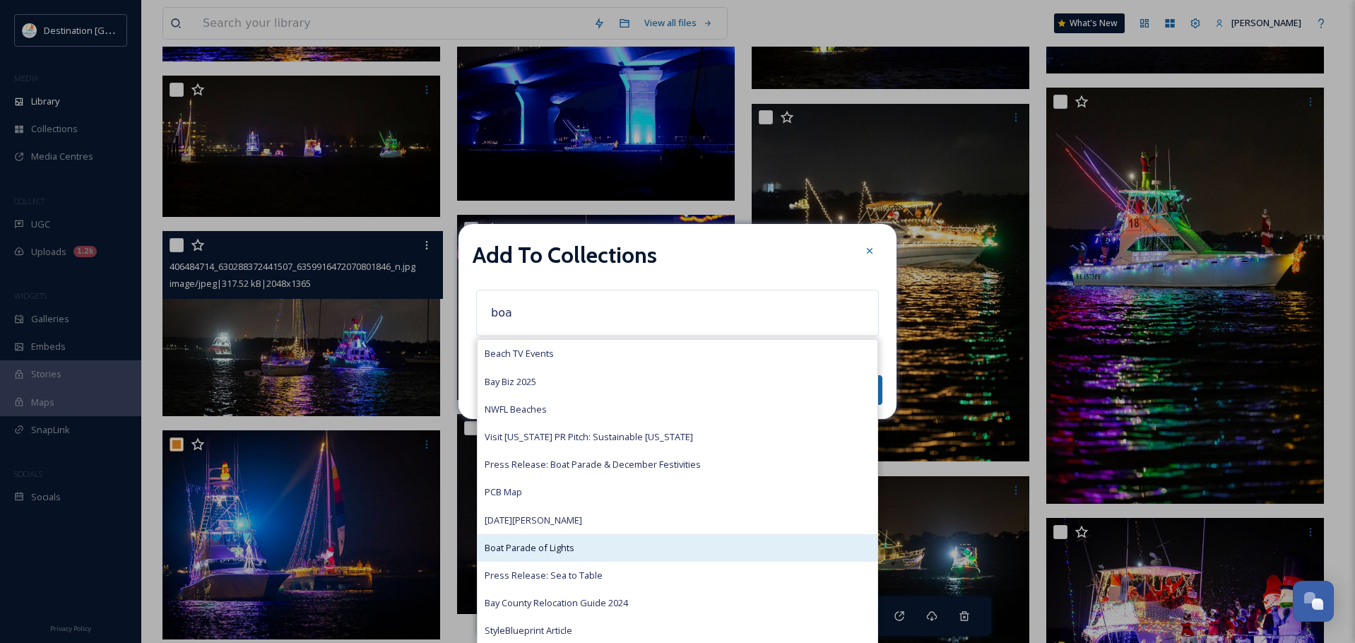
type input "boa"
click at [569, 538] on div "Boat Parade of Lights" at bounding box center [677, 548] width 400 height 28
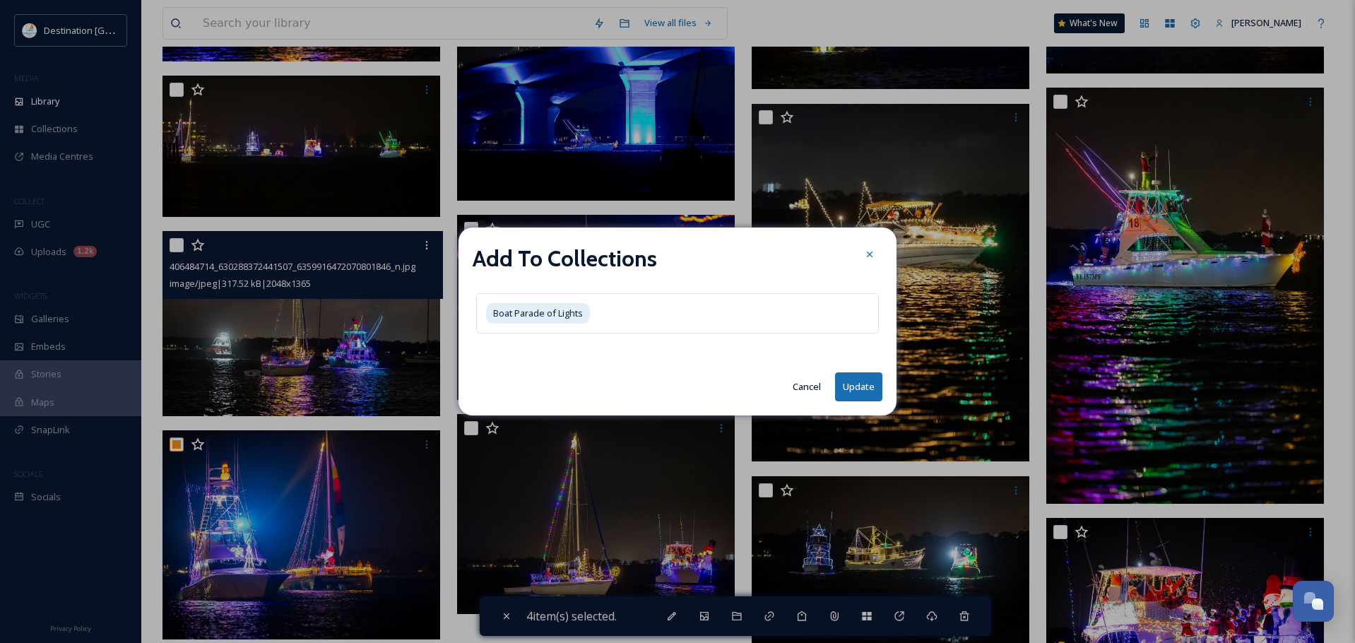
click at [867, 384] on button "Update" at bounding box center [858, 386] width 47 height 29
checkbox input "false"
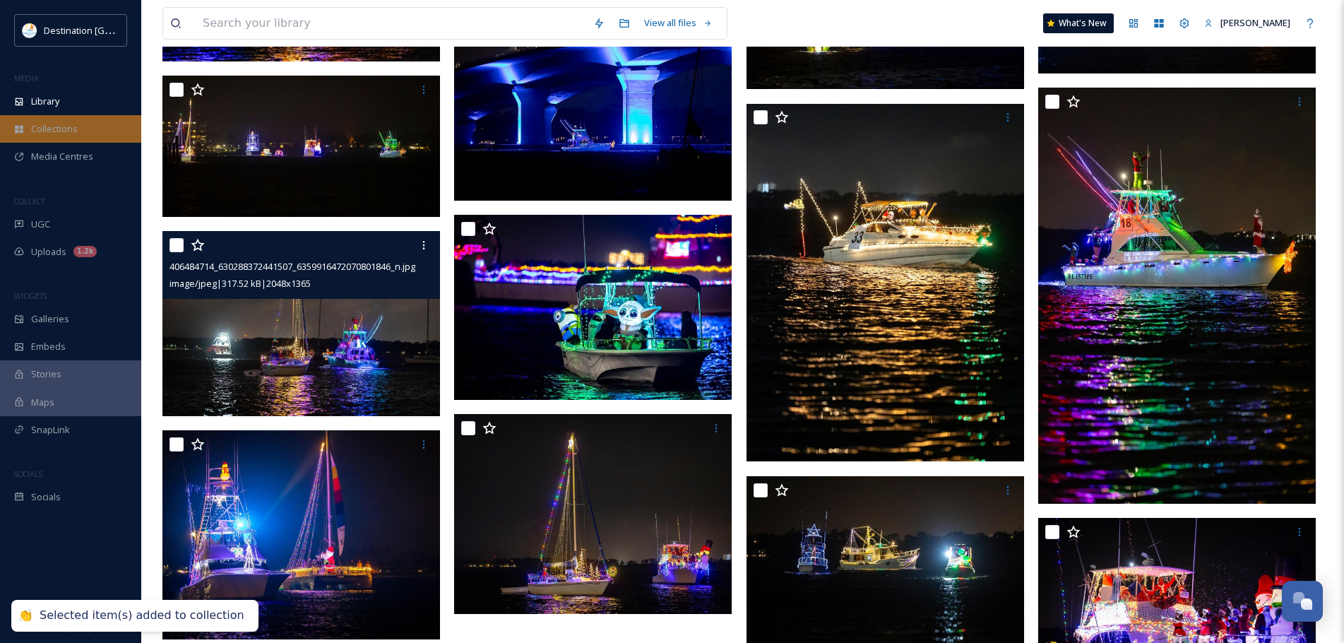
click at [54, 128] on span "Collections" at bounding box center [54, 128] width 47 height 13
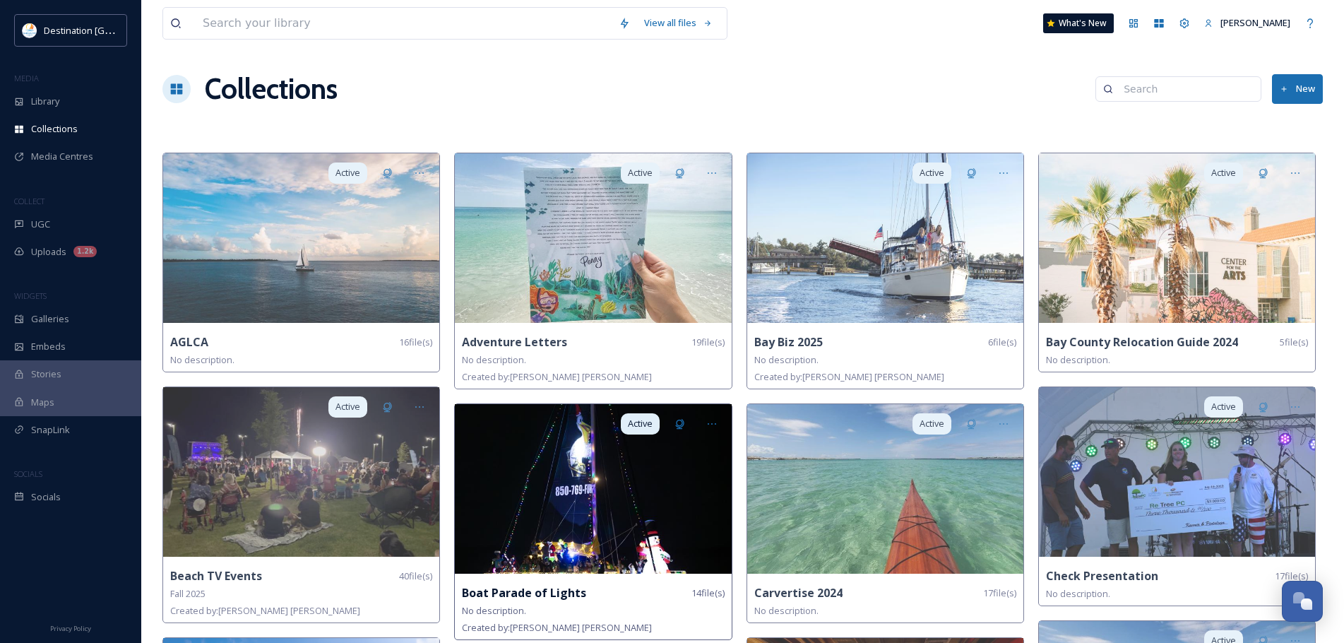
click at [710, 554] on img at bounding box center [593, 489] width 276 height 170
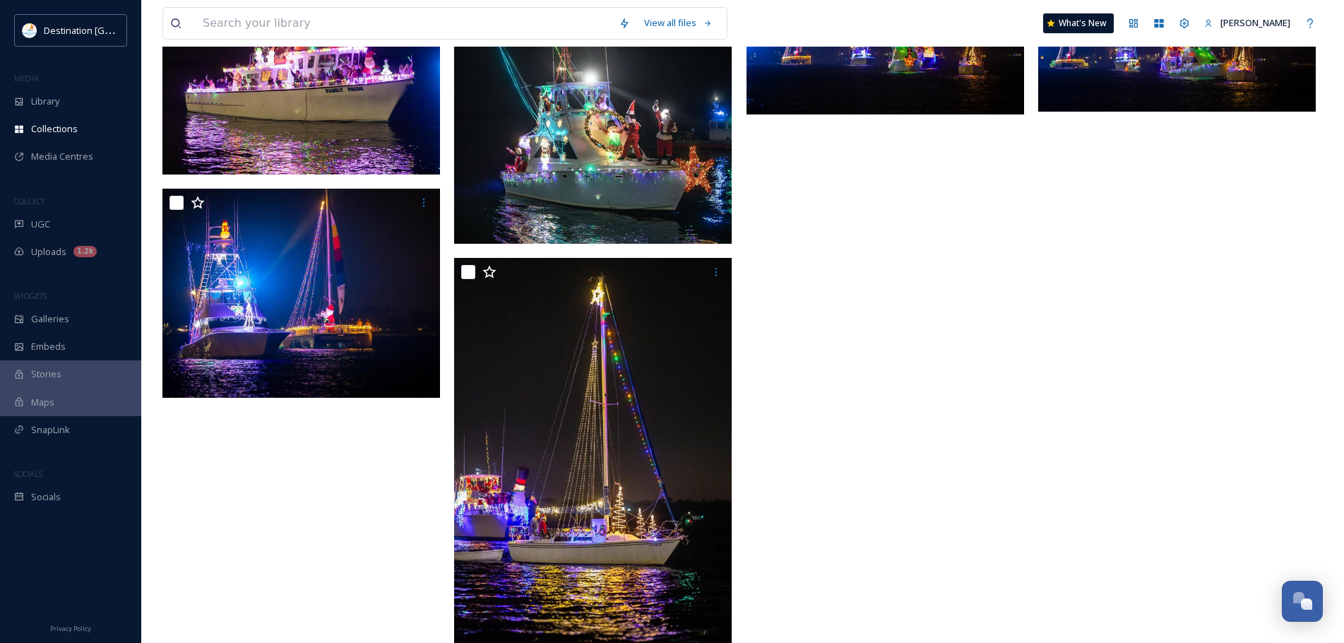
scroll to position [918, 0]
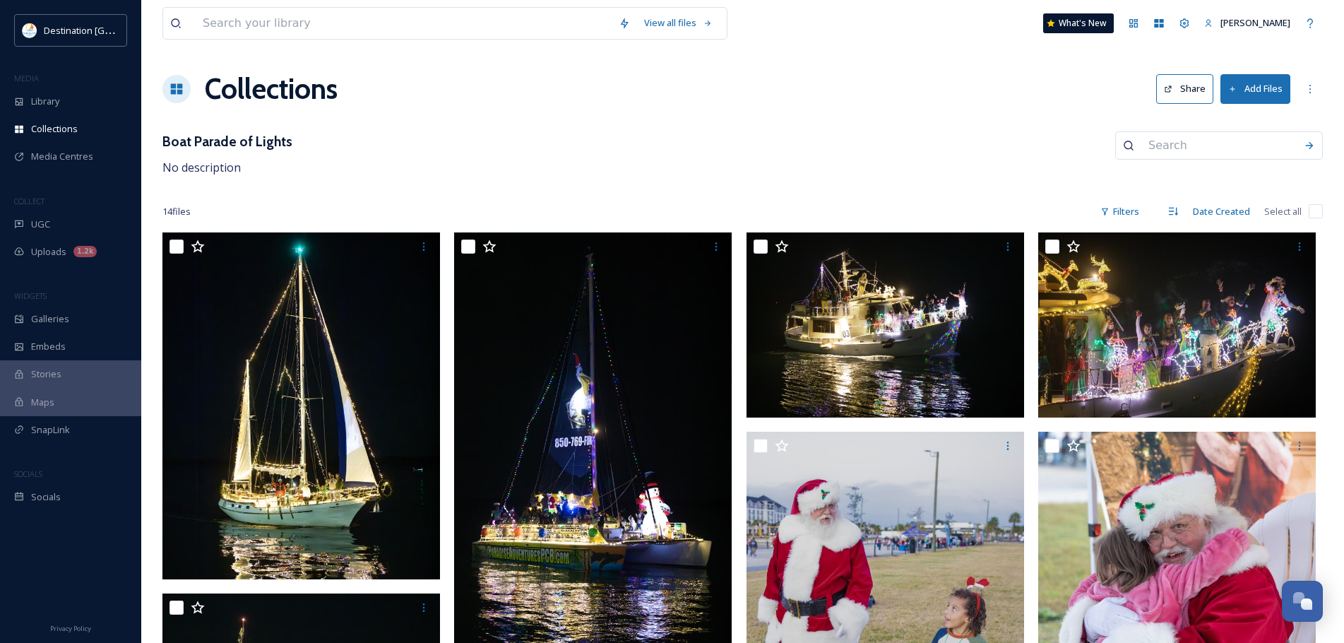
click at [1179, 82] on button "Share" at bounding box center [1184, 88] width 57 height 29
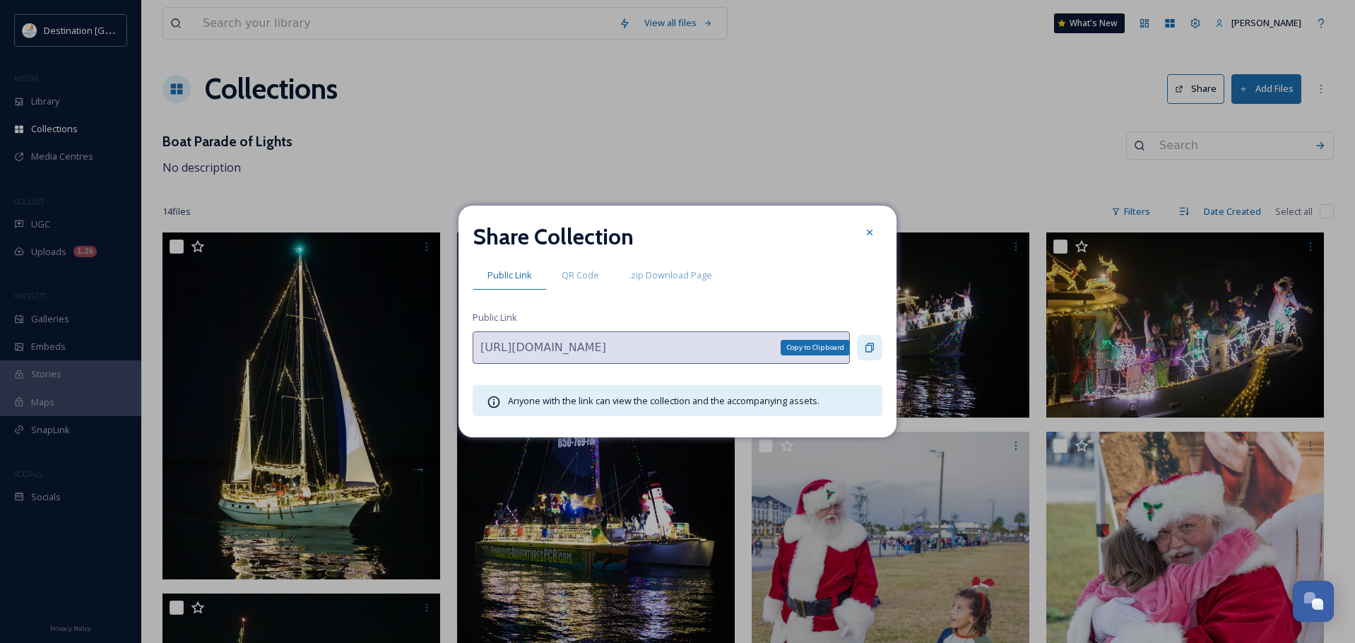
click at [875, 345] on div "Copy to Clipboard" at bounding box center [869, 347] width 25 height 25
